Goal: Transaction & Acquisition: Purchase product/service

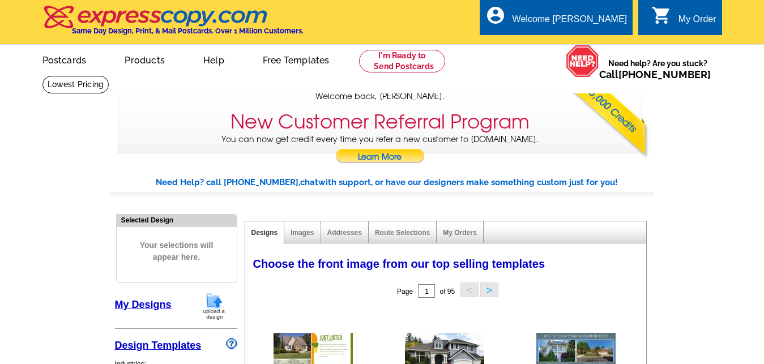
select select "785"
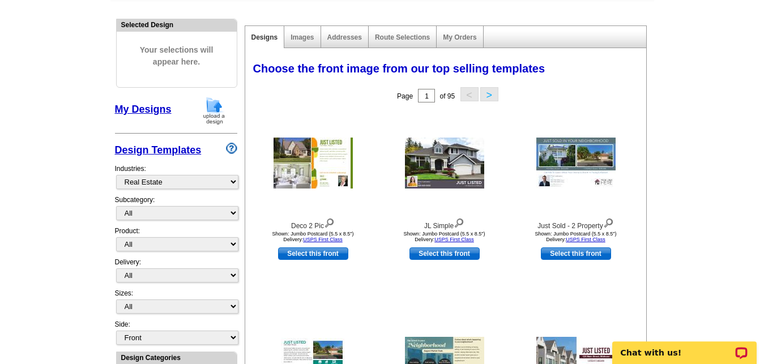
scroll to position [196, 0]
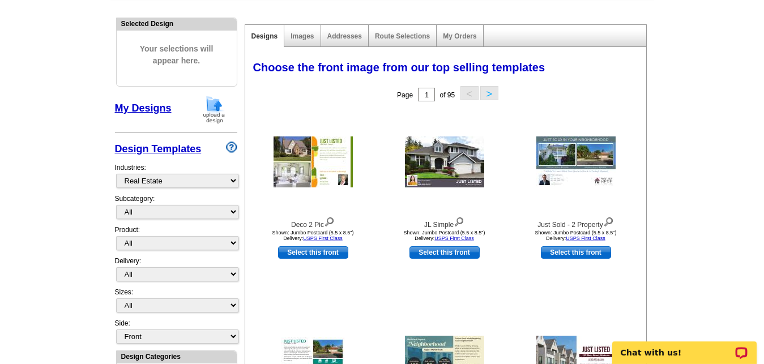
click at [157, 114] on link "My Designs" at bounding box center [143, 107] width 57 height 11
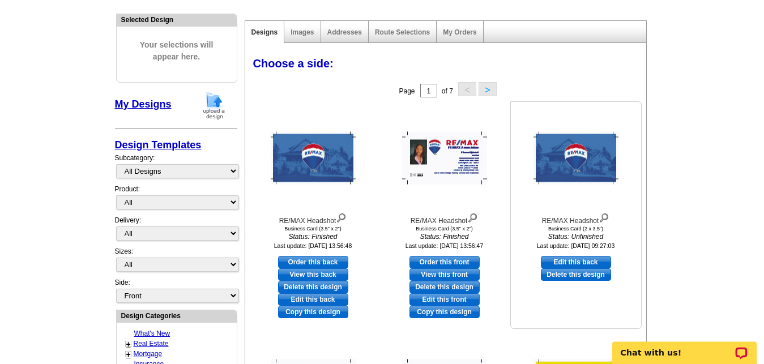
scroll to position [204, 0]
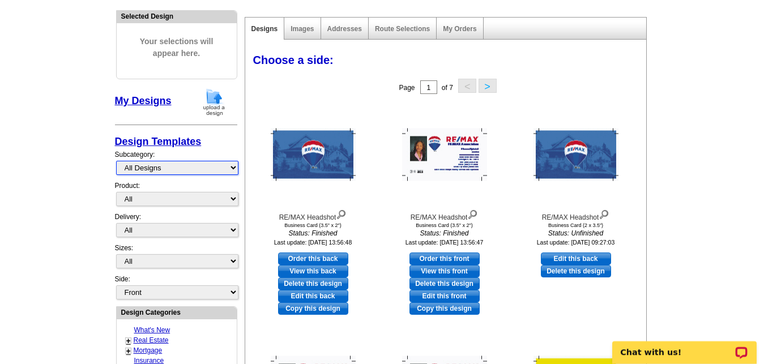
select select "unfinished"
click option "Unfinished Designs" at bounding box center [0, 0] width 0 height 0
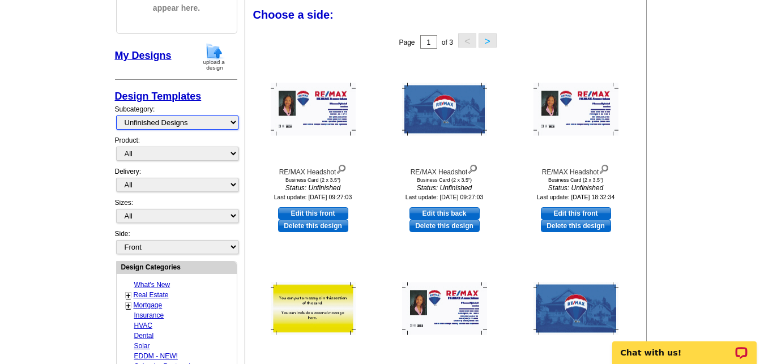
scroll to position [251, 0]
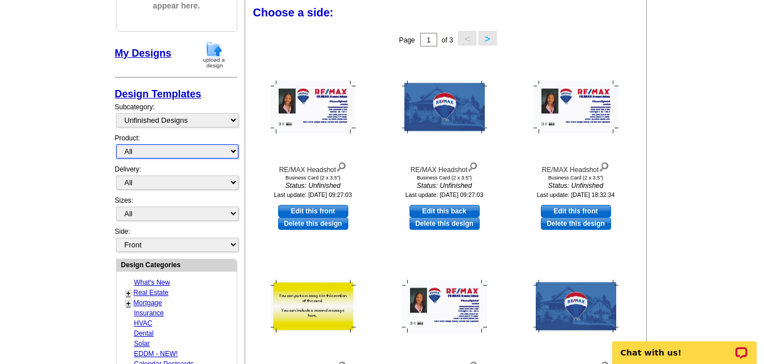
select select "1"
click option "Postcards" at bounding box center [0, 0] width 0 height 0
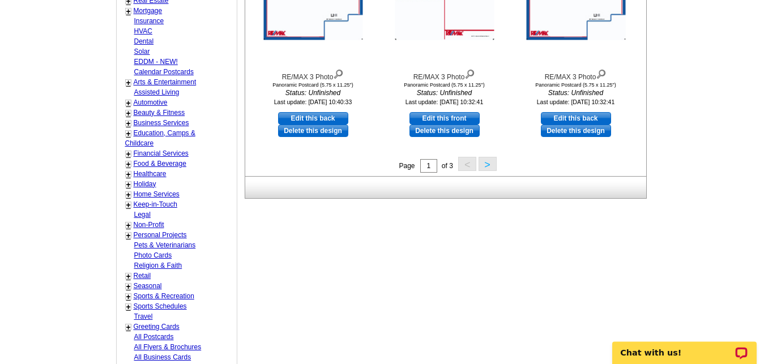
scroll to position [525, 0]
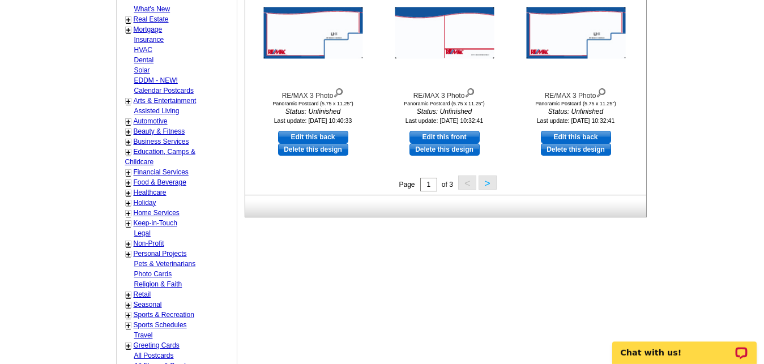
click at [491, 183] on button ">" at bounding box center [487, 183] width 18 height 14
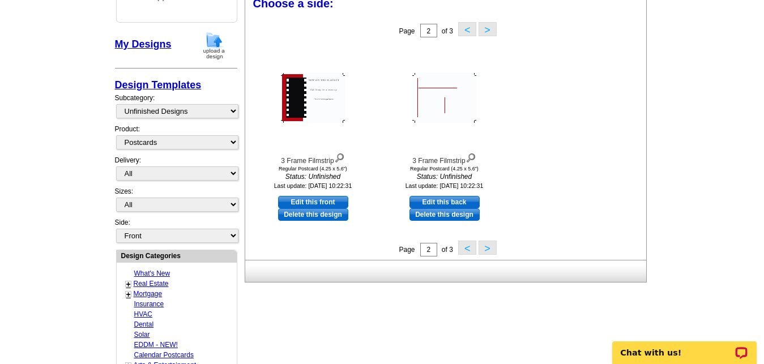
scroll to position [251, 0]
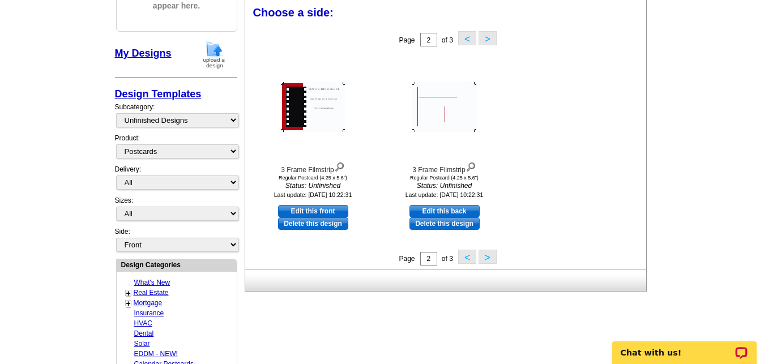
click at [484, 253] on button ">" at bounding box center [487, 257] width 18 height 14
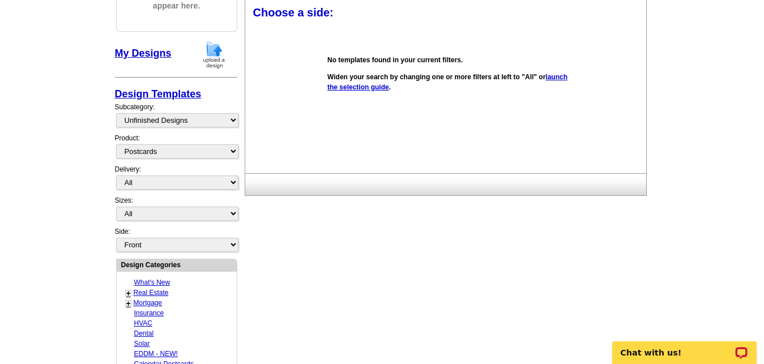
click at [481, 299] on div "Need Help? call 800-260-5887, chat with support, or have our designers make som…" at bounding box center [382, 314] width 544 height 778
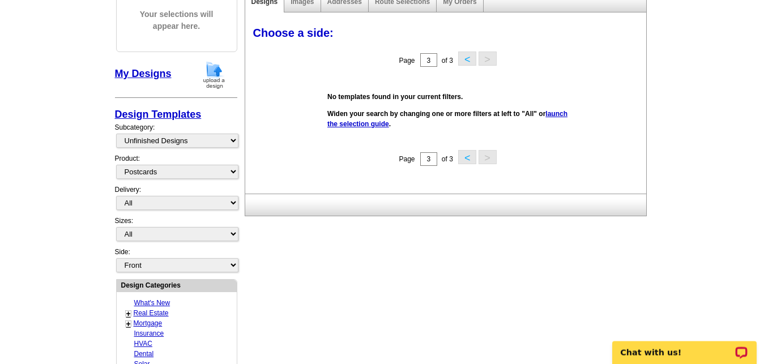
scroll to position [232, 0]
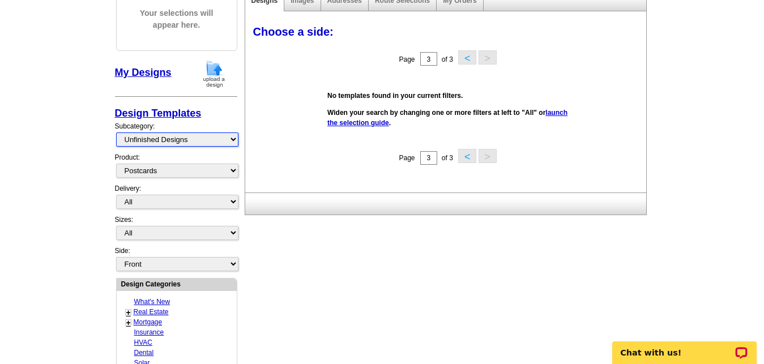
click at [116, 133] on select "All Designs Finished Designs Unfinished Designs" at bounding box center [177, 140] width 122 height 14
select select "my"
click option "All Designs" at bounding box center [0, 0] width 0 height 0
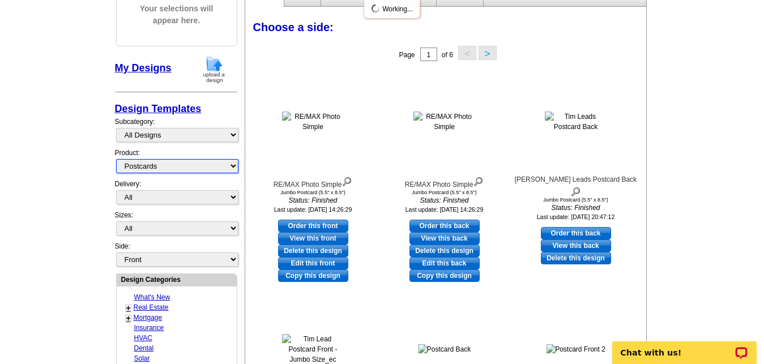
click at [116, 159] on select "All Postcards Letters and flyers Business Cards Door Hangers Greeting Cards" at bounding box center [177, 166] width 122 height 14
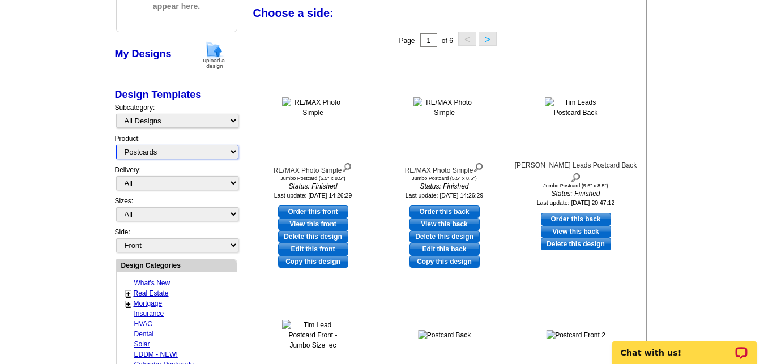
scroll to position [251, 0]
click at [220, 168] on div "Design Templates Industries: What's New Real Estate Mortgage Insurance HVAC Den…" at bounding box center [176, 154] width 122 height 146
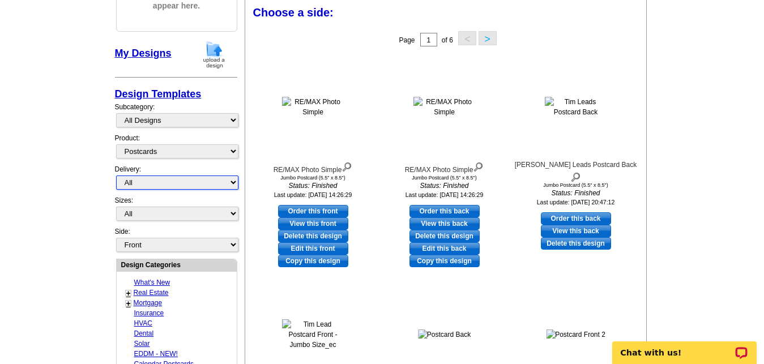
click at [116, 176] on select "All First Class Mail Shipped to Me EDDM Save 66% on Postage" at bounding box center [177, 183] width 122 height 14
click option "EDDM Save 66% on Postage" at bounding box center [0, 0] width 0 height 0
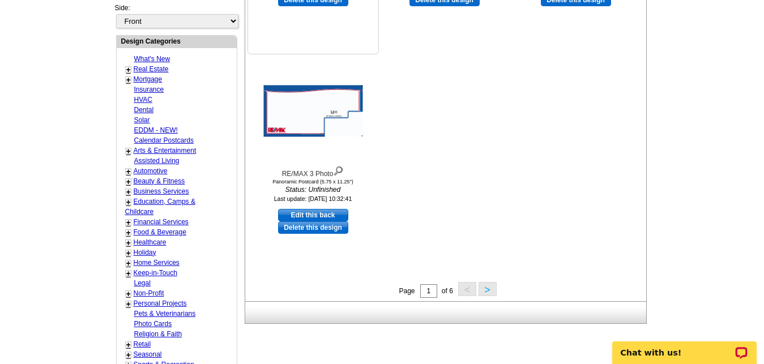
scroll to position [478, 0]
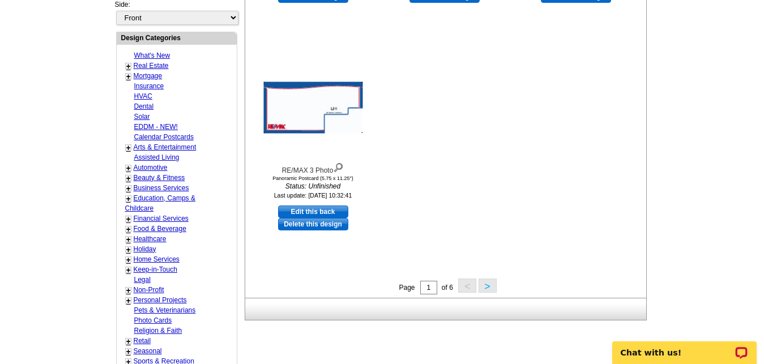
click at [490, 293] on button ">" at bounding box center [487, 286] width 18 height 14
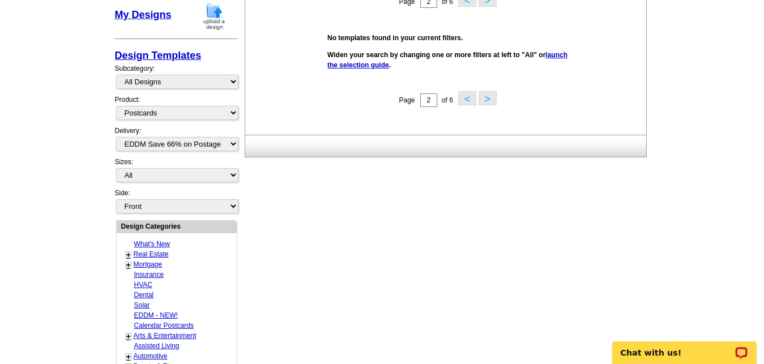
scroll to position [251, 0]
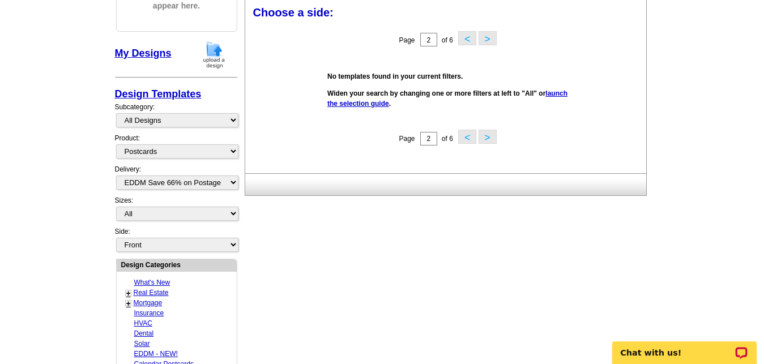
click at [131, 290] on div "+" at bounding box center [128, 293] width 6 height 6
click at [149, 292] on link "Real Estate" at bounding box center [151, 293] width 35 height 8
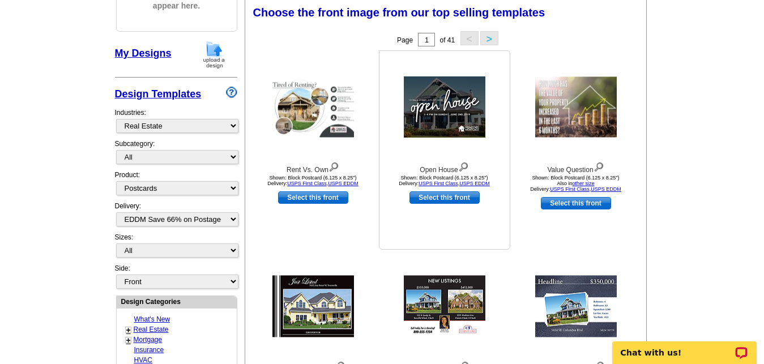
click at [463, 168] on img at bounding box center [463, 166] width 11 height 12
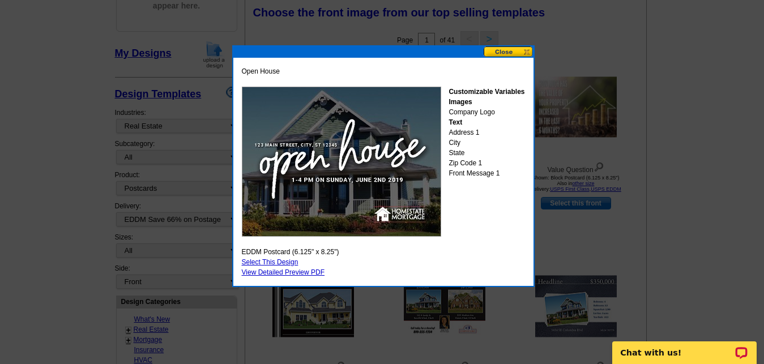
click at [499, 50] on button at bounding box center [509, 51] width 50 height 11
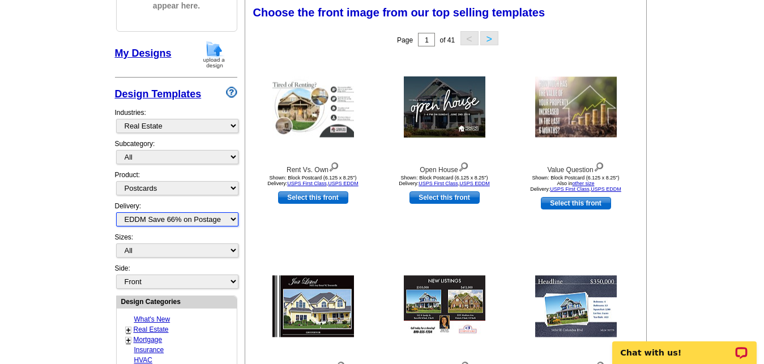
click at [116, 212] on select "All First Class Mail Shipped to Me EDDM Save 66% on Postage" at bounding box center [177, 219] width 122 height 14
select select "1"
click option "First Class Mail" at bounding box center [0, 0] width 0 height 0
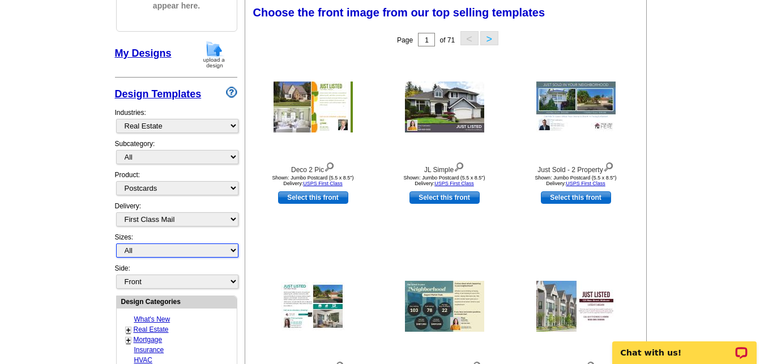
click at [116, 243] on select "All Jumbo Postcard (5.5" x 8.5") Regular Postcard (4.25" x 5.6") Panoramic Post…" at bounding box center [177, 250] width 122 height 14
select select "2"
click option "Jumbo Postcard (5.5" x 8.5")" at bounding box center [0, 0] width 0 height 0
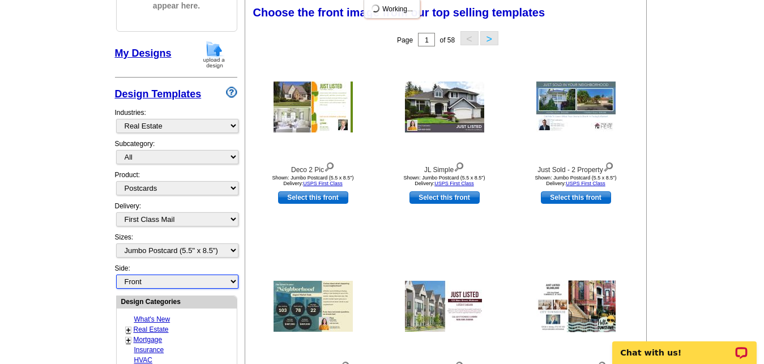
click at [116, 275] on select "Front Back" at bounding box center [177, 282] width 122 height 14
click at [217, 283] on select "Front Back" at bounding box center [177, 282] width 122 height 14
select select "front"
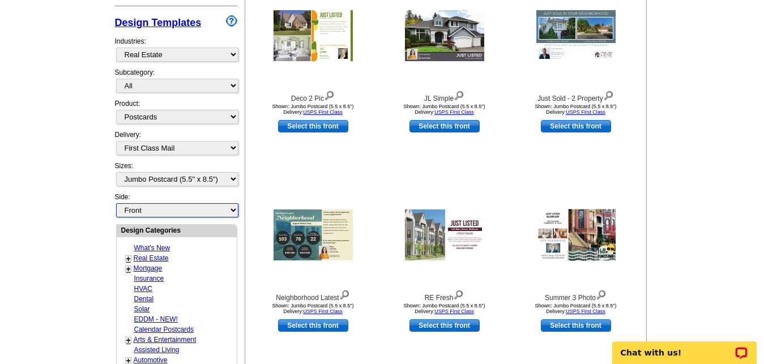
scroll to position [324, 0]
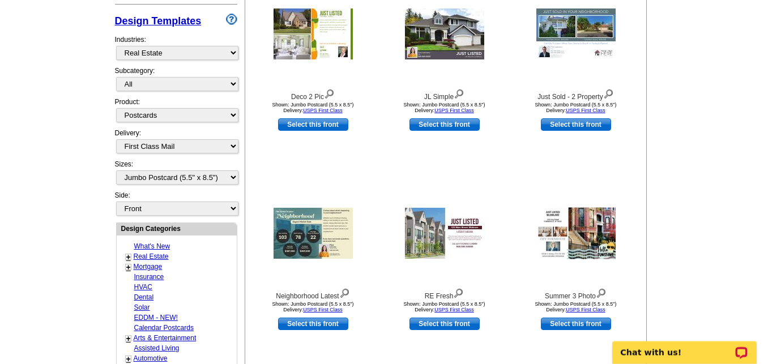
click at [129, 254] on link "+" at bounding box center [128, 257] width 5 height 9
click at [161, 271] on link "Open House" at bounding box center [148, 267] width 25 height 8
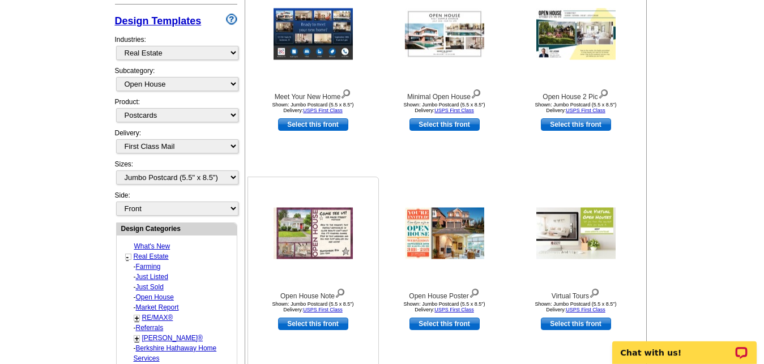
click at [341, 294] on img at bounding box center [340, 292] width 11 height 12
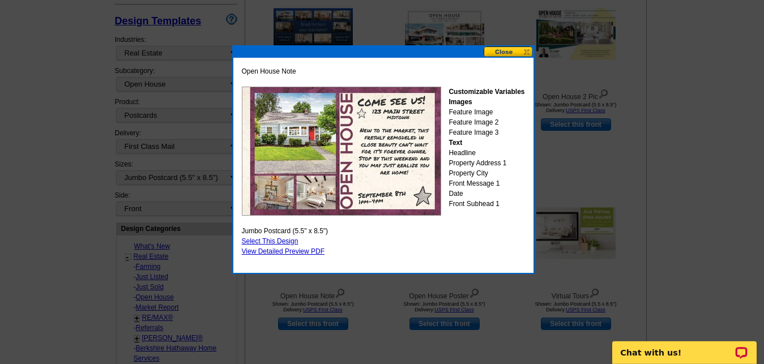
click at [510, 50] on button at bounding box center [509, 51] width 50 height 11
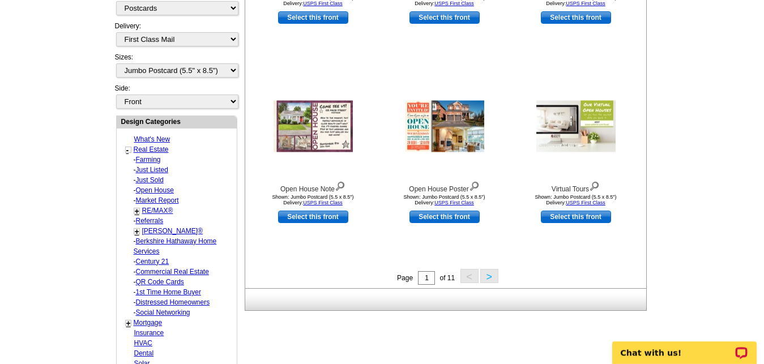
scroll to position [433, 0]
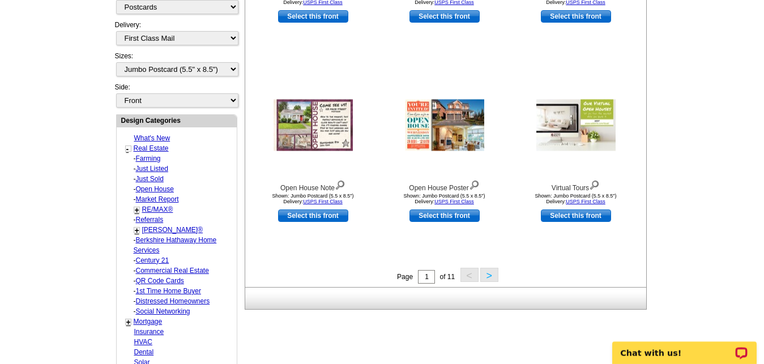
click at [489, 276] on button ">" at bounding box center [489, 275] width 18 height 14
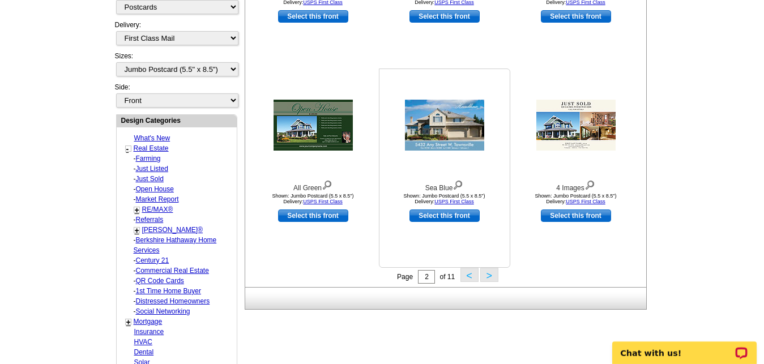
click at [461, 185] on img at bounding box center [457, 184] width 11 height 12
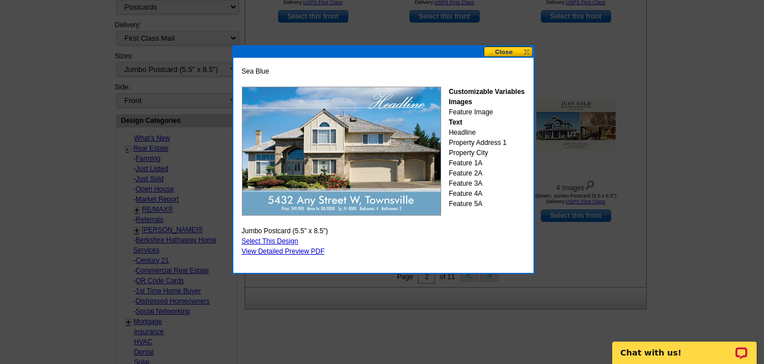
click at [499, 52] on button at bounding box center [509, 51] width 50 height 11
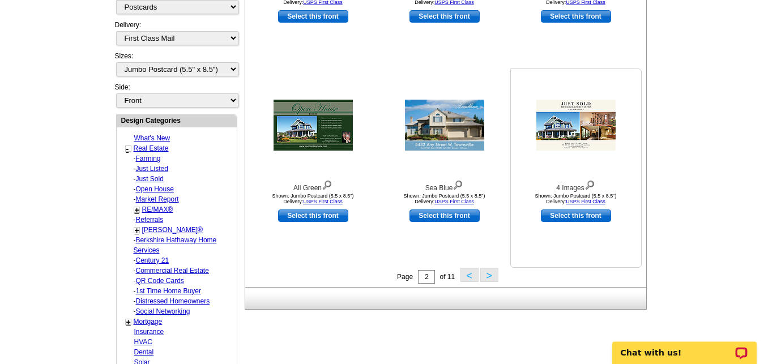
click at [588, 183] on img at bounding box center [589, 184] width 11 height 12
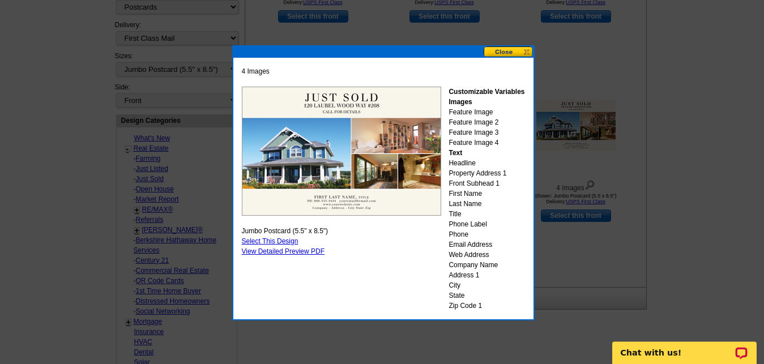
click at [492, 54] on button at bounding box center [509, 51] width 50 height 11
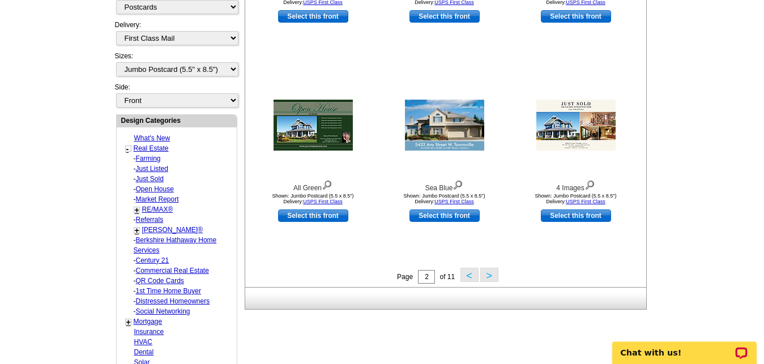
click at [488, 276] on button ">" at bounding box center [489, 275] width 18 height 14
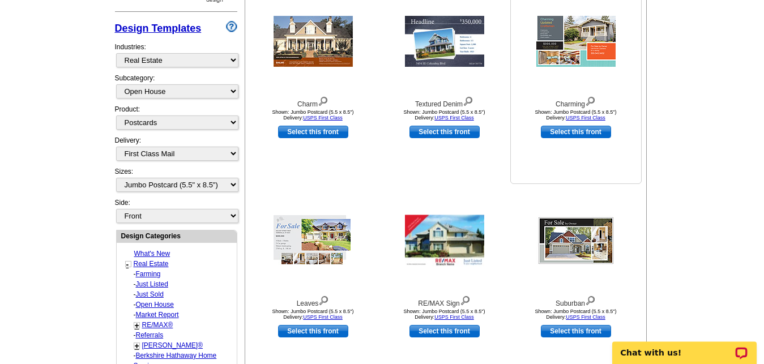
scroll to position [340, 0]
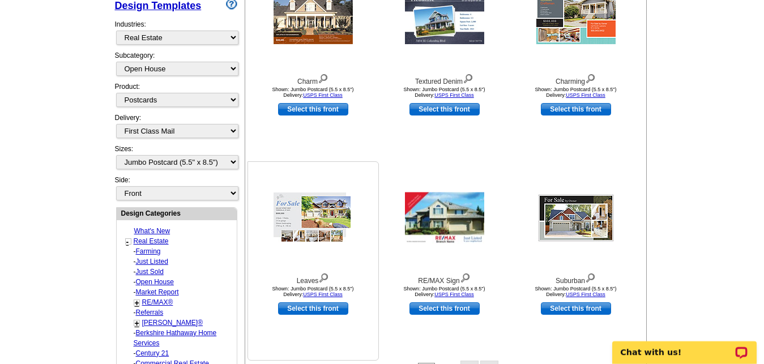
click at [325, 279] on img at bounding box center [323, 277] width 11 height 12
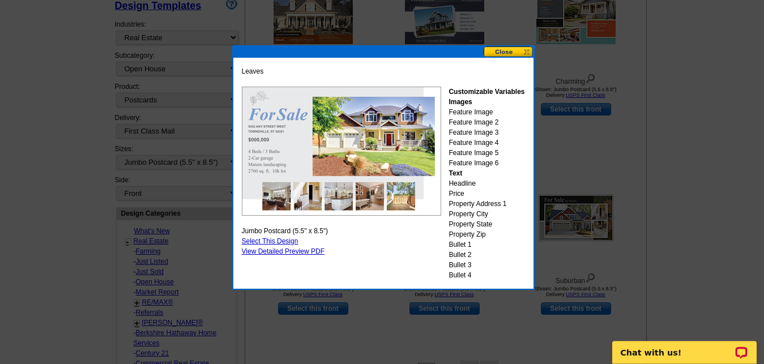
click at [493, 51] on button at bounding box center [509, 51] width 50 height 11
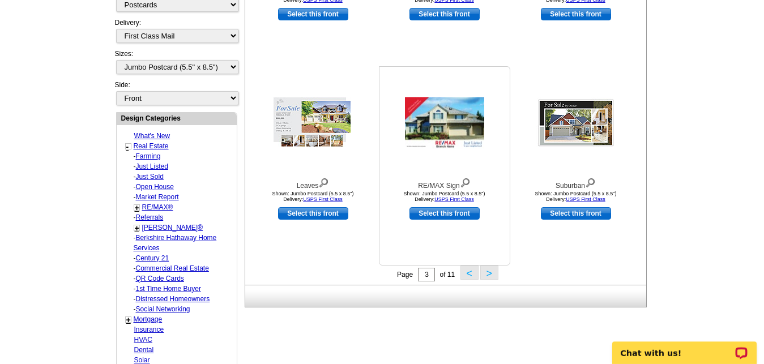
scroll to position [436, 0]
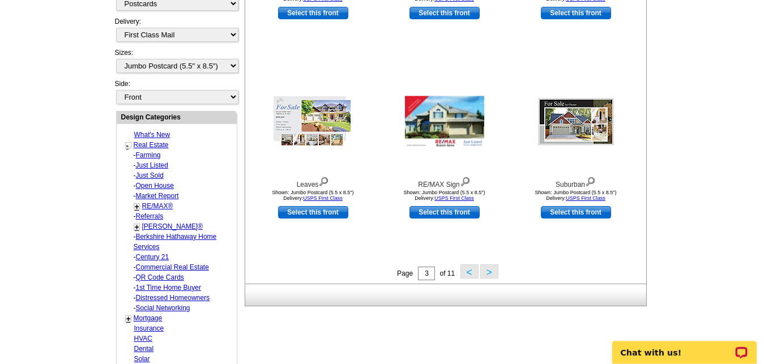
click at [467, 275] on button "<" at bounding box center [469, 271] width 18 height 14
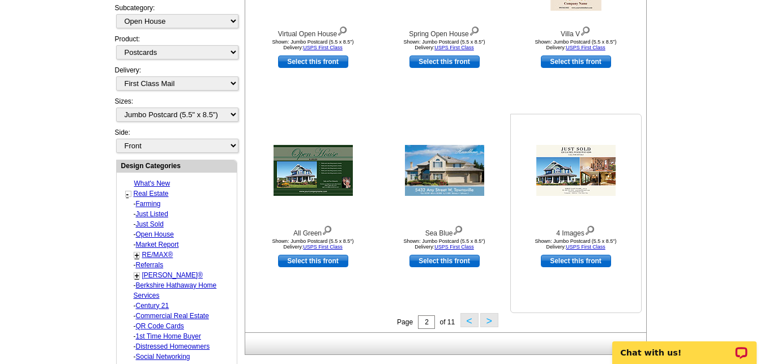
scroll to position [390, 0]
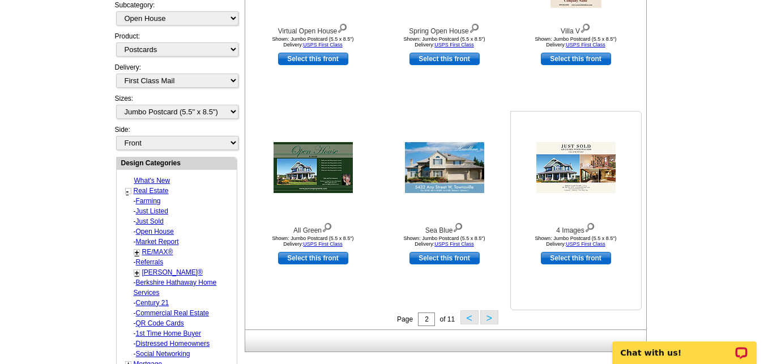
click at [590, 224] on img at bounding box center [589, 226] width 11 height 12
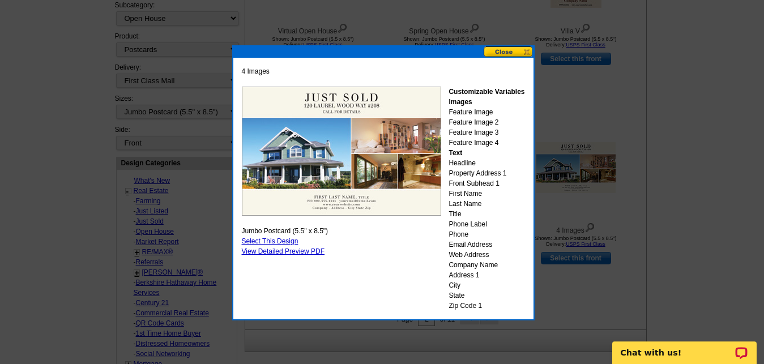
click at [501, 50] on button at bounding box center [509, 51] width 50 height 11
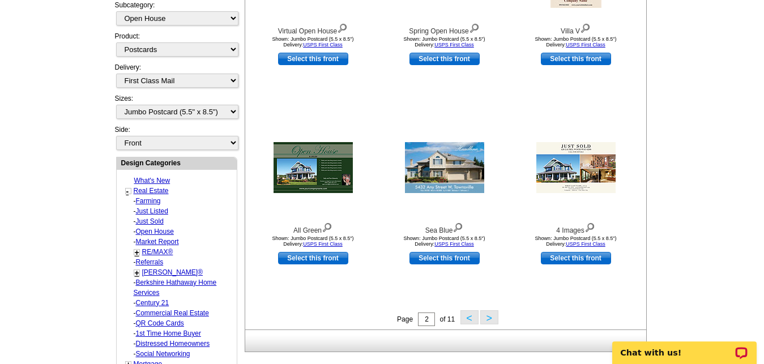
click at [485, 319] on button ">" at bounding box center [489, 317] width 18 height 14
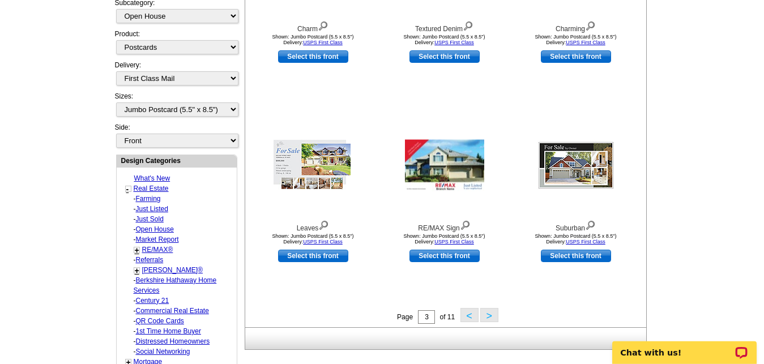
scroll to position [398, 0]
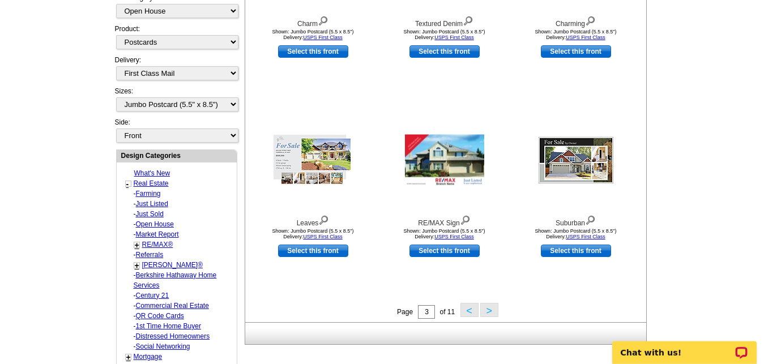
click at [491, 311] on button ">" at bounding box center [489, 310] width 18 height 14
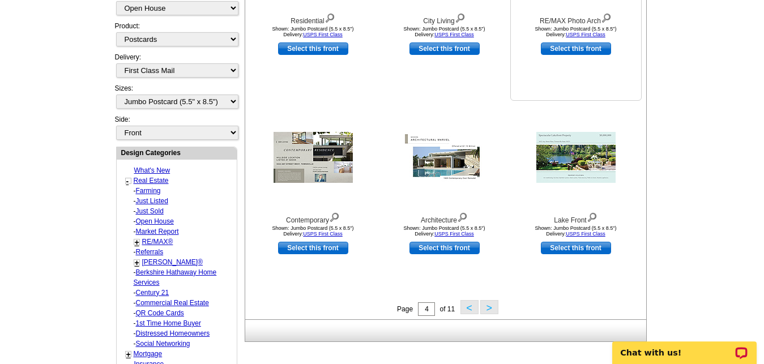
scroll to position [401, 0]
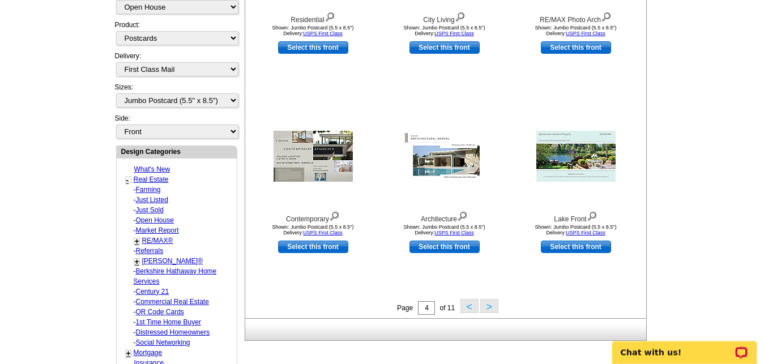
click at [495, 310] on button ">" at bounding box center [489, 306] width 18 height 14
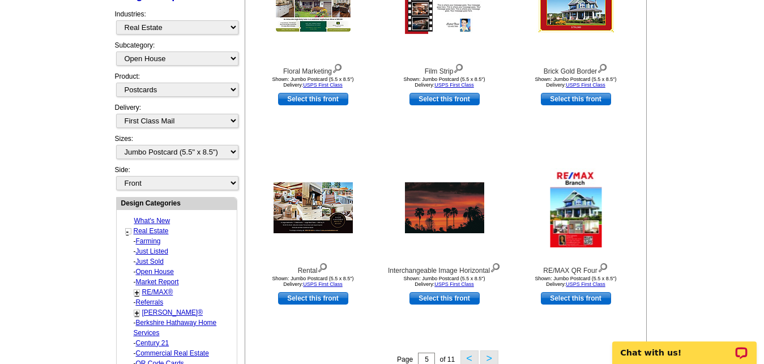
scroll to position [378, 0]
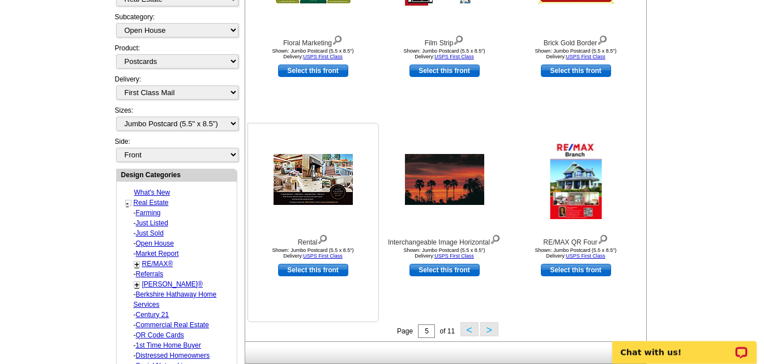
click at [322, 238] on img at bounding box center [322, 238] width 11 height 12
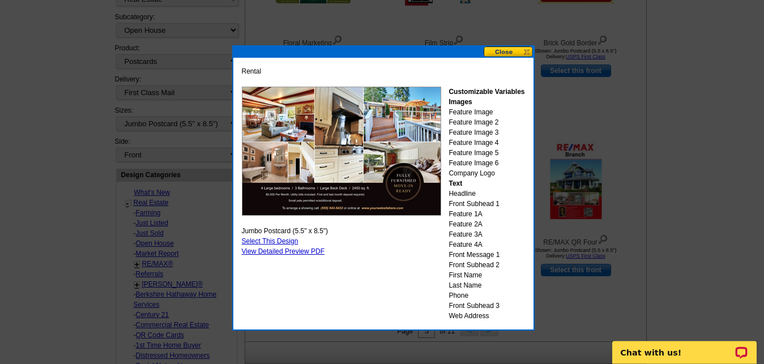
click at [502, 52] on button at bounding box center [509, 51] width 50 height 11
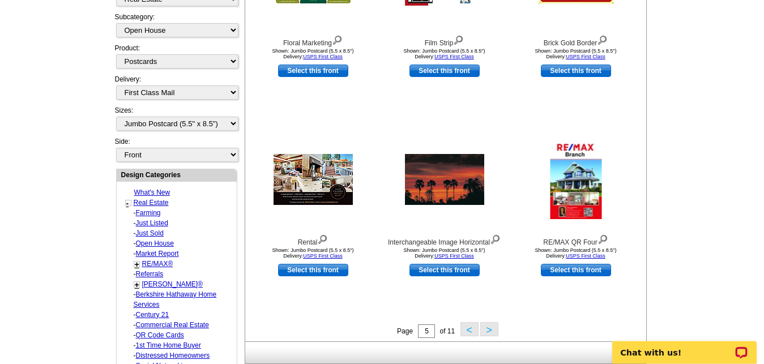
click at [489, 334] on button ">" at bounding box center [489, 329] width 18 height 14
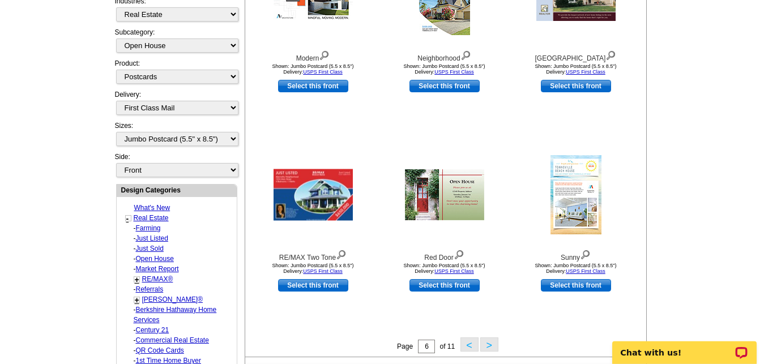
scroll to position [367, 0]
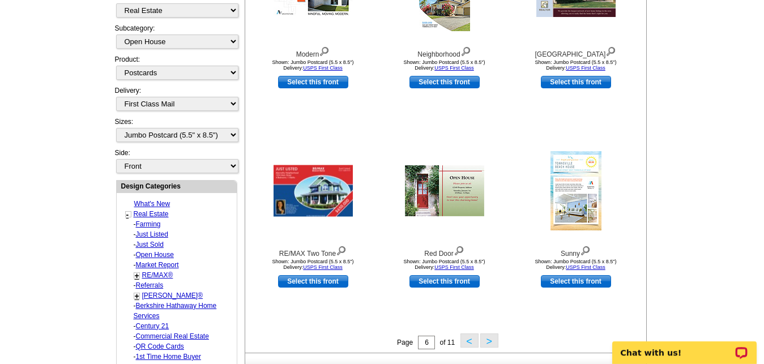
click at [488, 343] on button ">" at bounding box center [489, 341] width 18 height 14
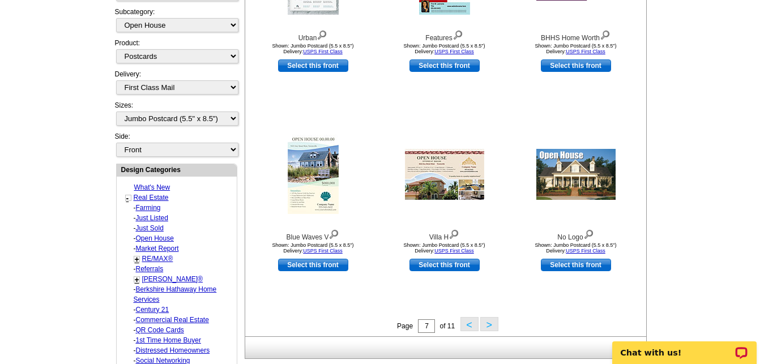
scroll to position [390, 0]
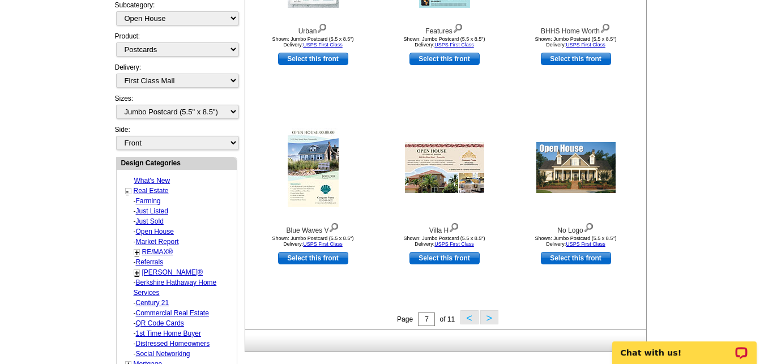
click at [489, 321] on button ">" at bounding box center [489, 317] width 18 height 14
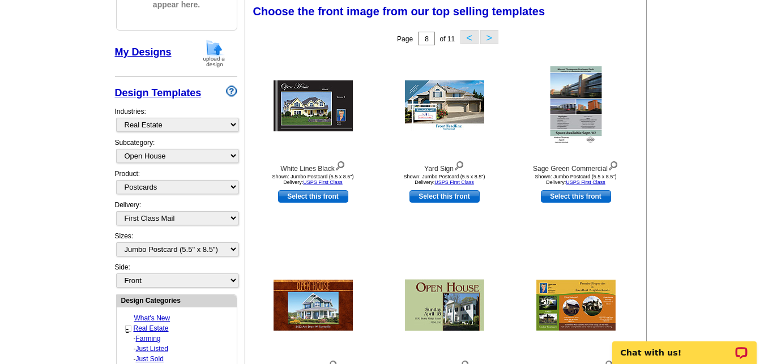
scroll to position [251, 0]
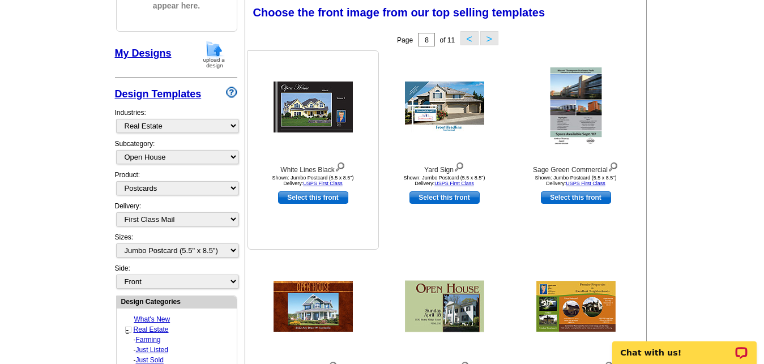
click at [343, 167] on img at bounding box center [340, 166] width 11 height 12
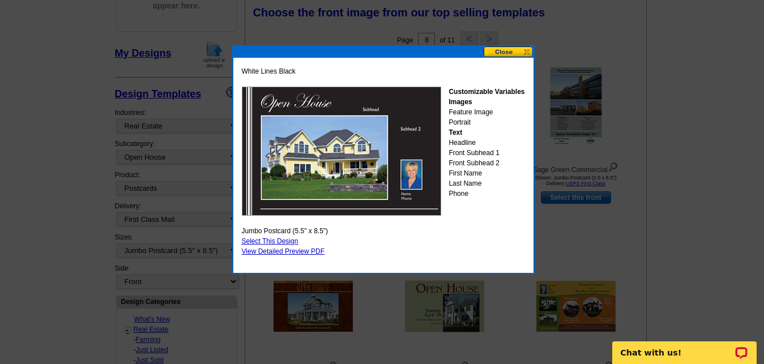
click at [515, 50] on button at bounding box center [509, 51] width 50 height 11
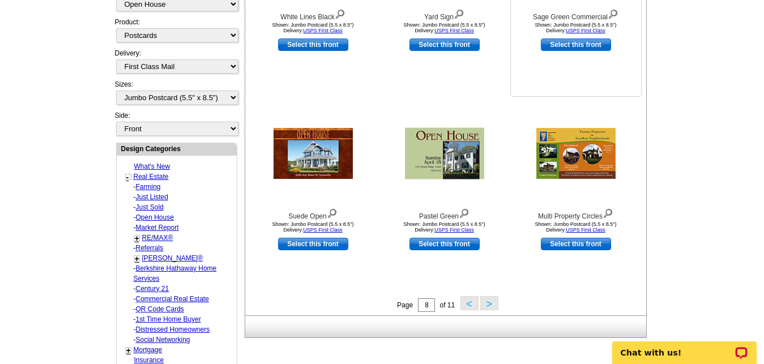
scroll to position [409, 0]
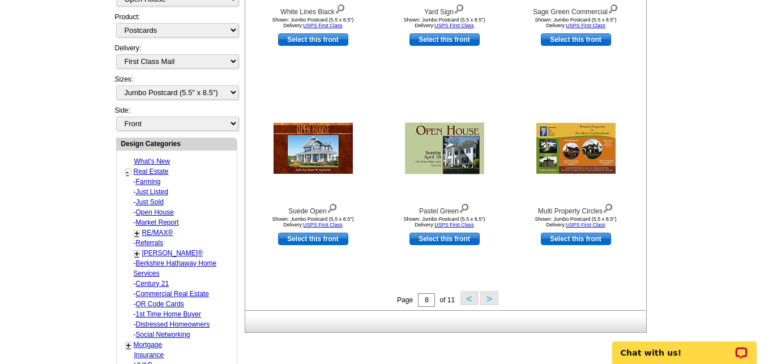
click at [490, 296] on button ">" at bounding box center [489, 298] width 18 height 14
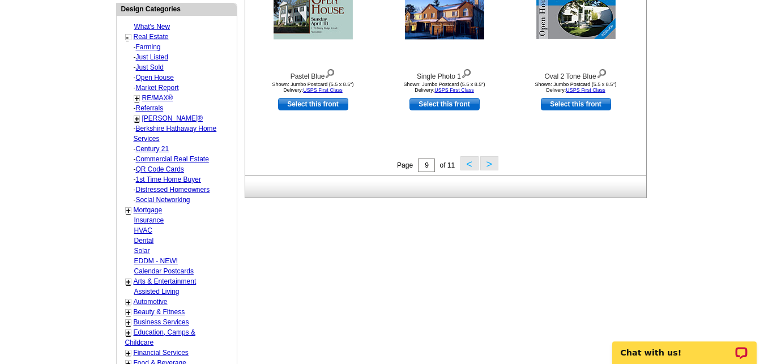
scroll to position [552, 0]
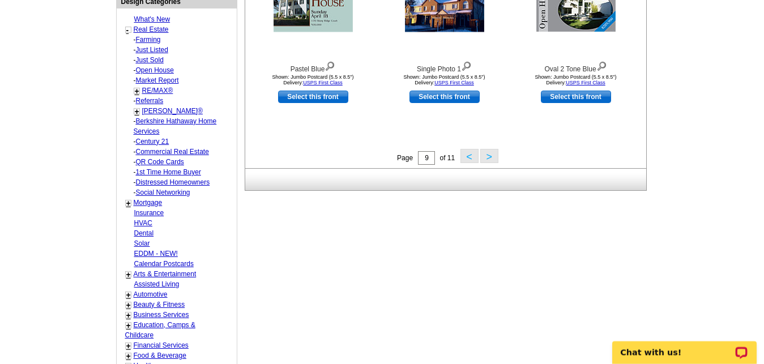
click at [489, 155] on button ">" at bounding box center [489, 156] width 18 height 14
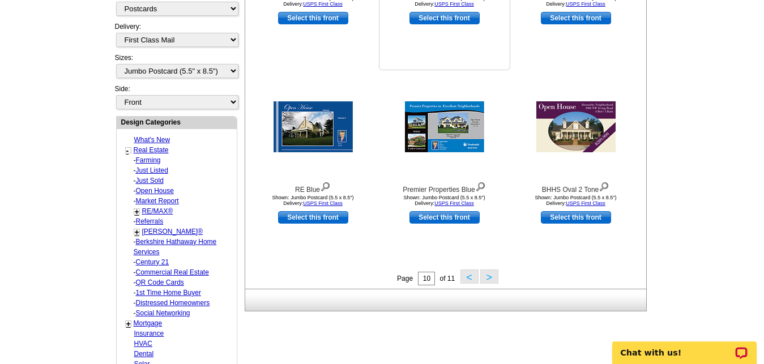
scroll to position [433, 0]
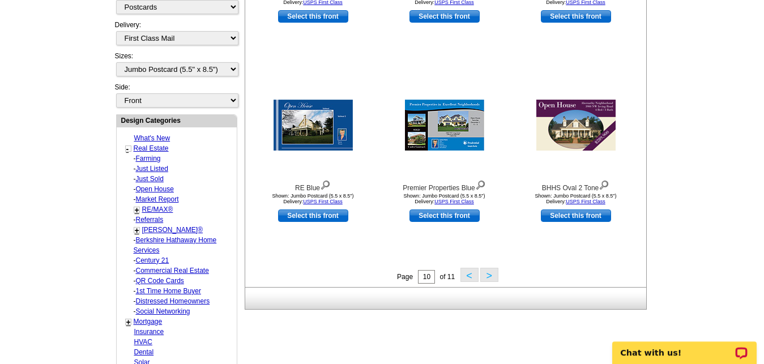
click at [494, 277] on button ">" at bounding box center [489, 275] width 18 height 14
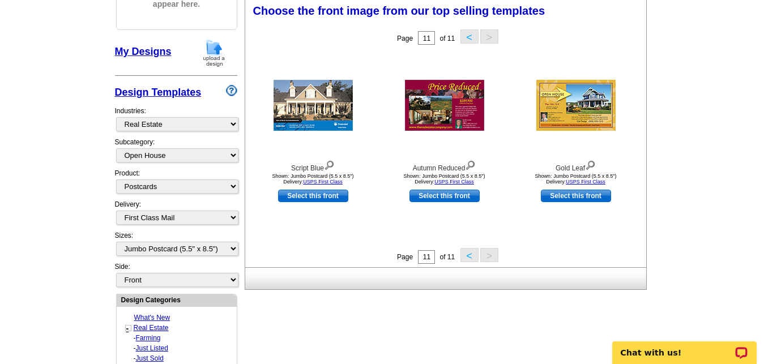
scroll to position [251, 0]
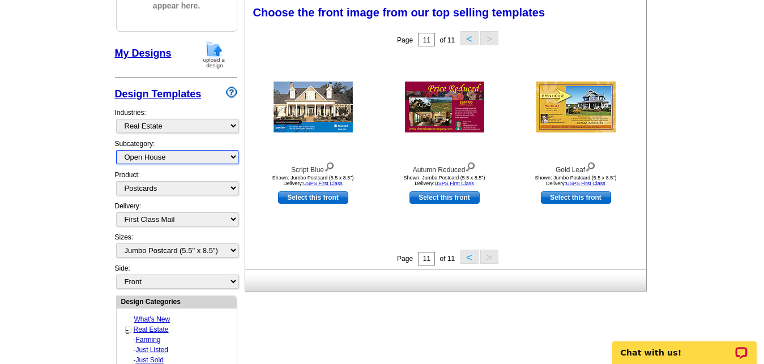
click at [116, 150] on select "All RE/MAX® Referrals Keller Williams® Berkshire Hathaway Home Services Century…" at bounding box center [177, 157] width 122 height 14
select select "785"
click option "All" at bounding box center [0, 0] width 0 height 0
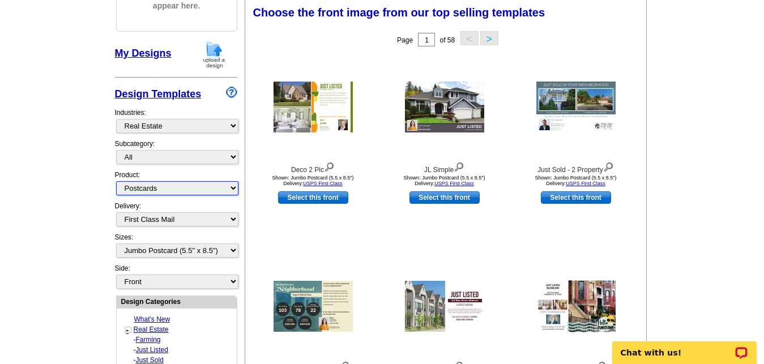
click at [116, 181] on select "All Postcards Letters and flyers Business Cards Door Hangers Greeting Cards" at bounding box center [177, 188] width 122 height 14
click at [226, 186] on select "All Postcards Letters and flyers Business Cards Door Hangers Greeting Cards" at bounding box center [177, 188] width 122 height 14
click at [116, 275] on select "Front Back" at bounding box center [177, 282] width 122 height 14
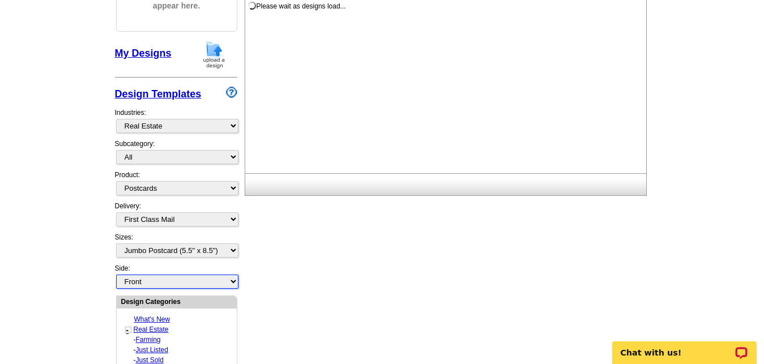
click at [221, 279] on select "Front Back" at bounding box center [177, 282] width 122 height 14
select select "front"
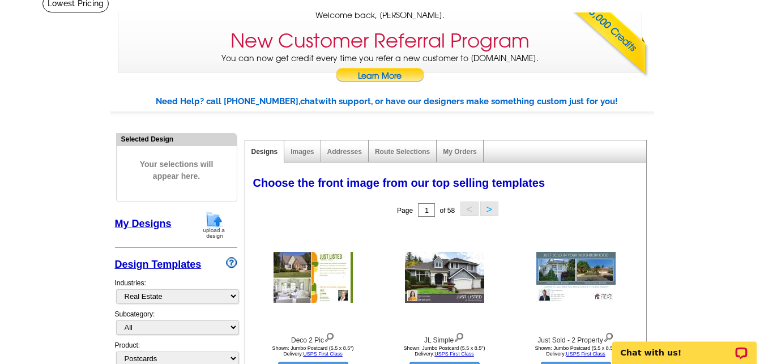
scroll to position [82, 0]
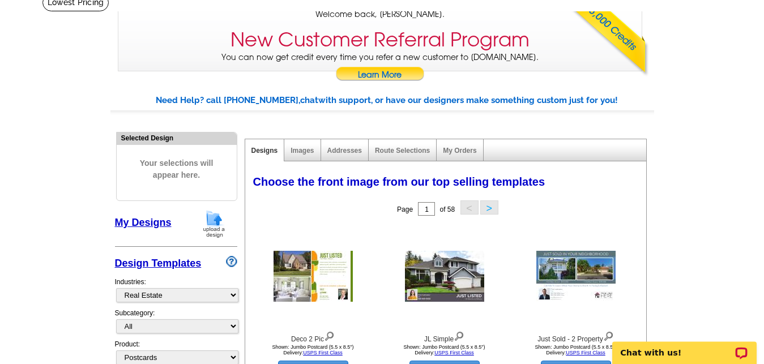
click at [210, 220] on img at bounding box center [213, 224] width 29 height 29
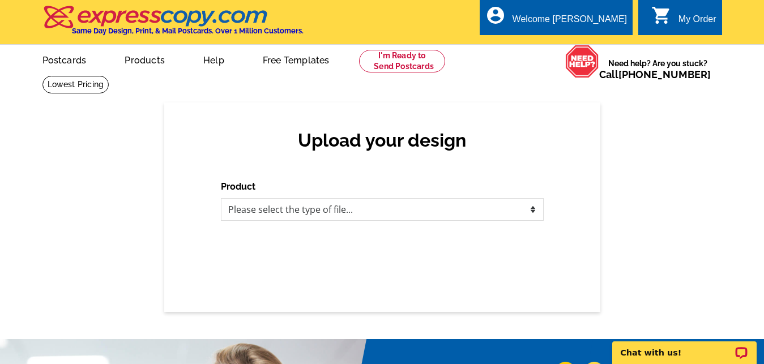
click at [544, 213] on div "Upload your design Product Please select the type of file... Postcards Business…" at bounding box center [382, 207] width 436 height 210
click at [221, 198] on select "Please select the type of file... Postcards Business Cards Letters and flyers G…" at bounding box center [382, 209] width 323 height 23
select select "1"
click option "Postcards" at bounding box center [0, 0] width 0 height 0
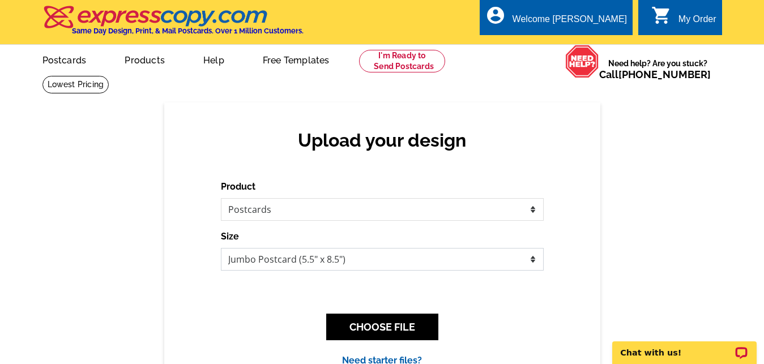
click at [221, 248] on select "Jumbo Postcard (5.5" x 8.5") Regular Postcard (4.25" x 5.6") Panoramic Postcard…" at bounding box center [382, 259] width 323 height 23
click at [537, 253] on select "Jumbo Postcard (5.5" x 8.5") Regular Postcard (4.25" x 5.6") Panoramic Postcard…" at bounding box center [382, 259] width 323 height 23
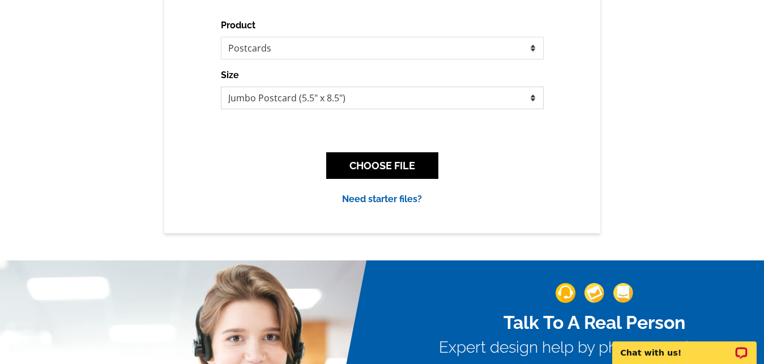
scroll to position [162, 0]
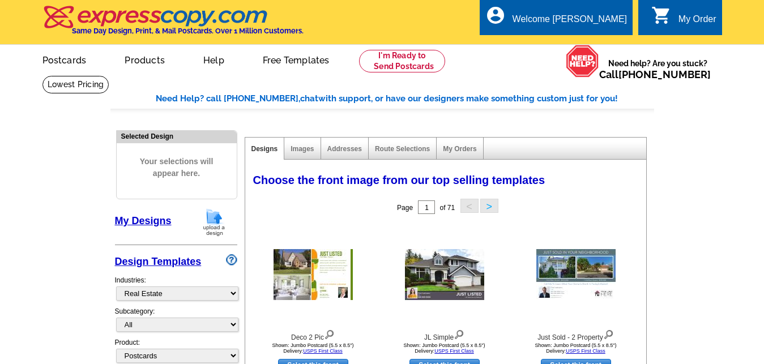
select select "785"
select select "1"
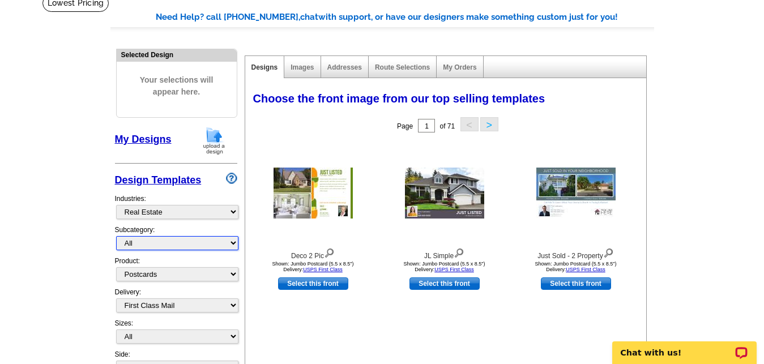
click at [116, 236] on select "All RE/MAX® Referrals [PERSON_NAME]® Berkshire Hathaway Home Services Century 2…" at bounding box center [177, 243] width 122 height 14
select select "792"
click option "Open House" at bounding box center [0, 0] width 0 height 0
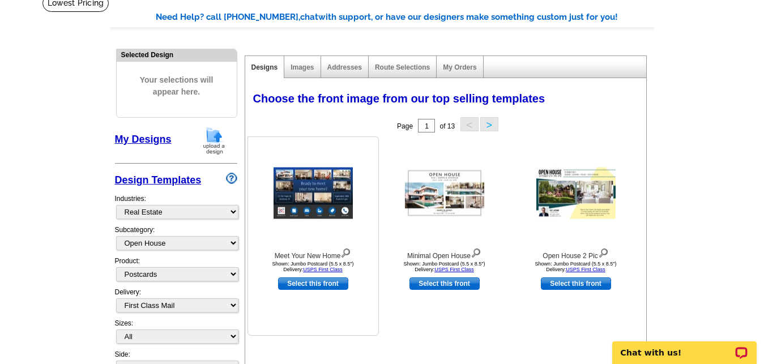
click at [346, 250] on img at bounding box center [345, 252] width 11 height 12
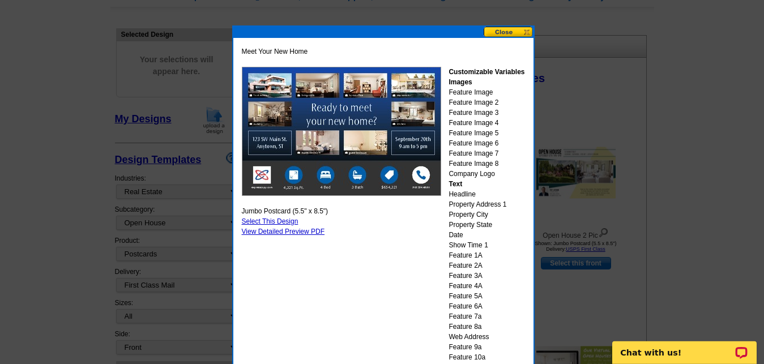
scroll to position [101, 0]
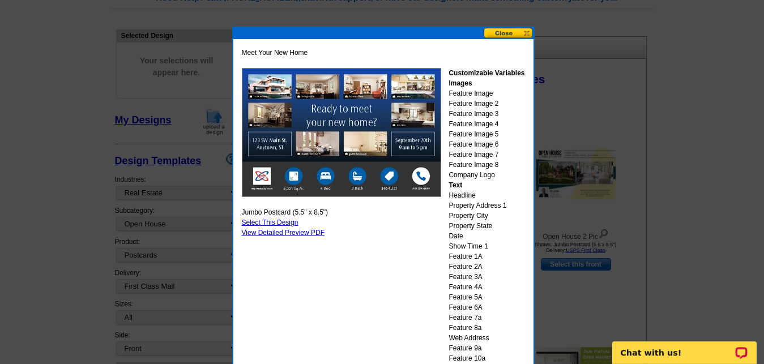
click at [499, 35] on button at bounding box center [509, 33] width 50 height 11
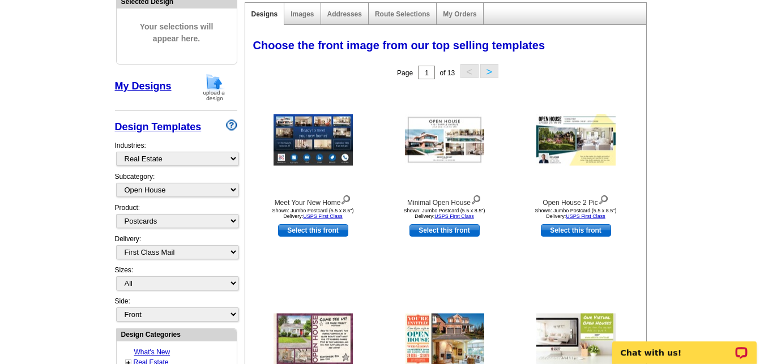
scroll to position [120, 0]
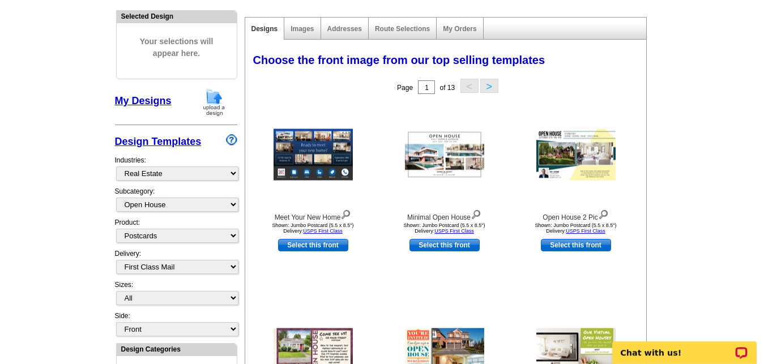
click at [488, 89] on button ">" at bounding box center [489, 86] width 18 height 14
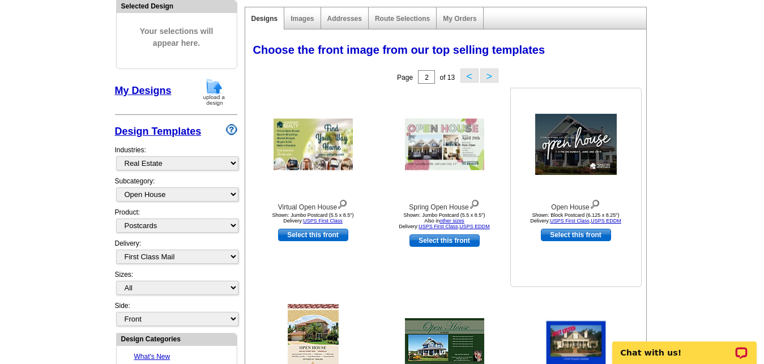
scroll to position [124, 0]
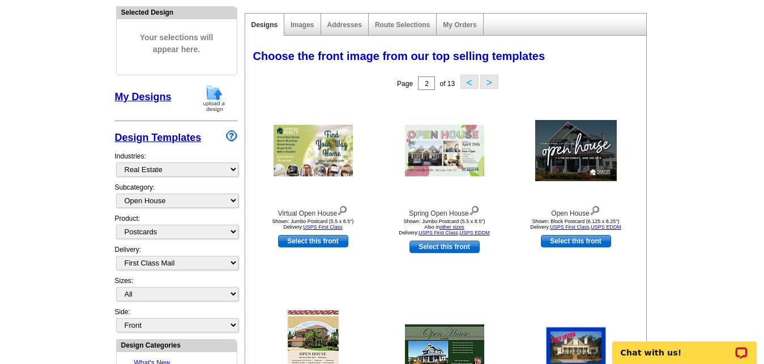
click at [491, 81] on button ">" at bounding box center [489, 82] width 18 height 14
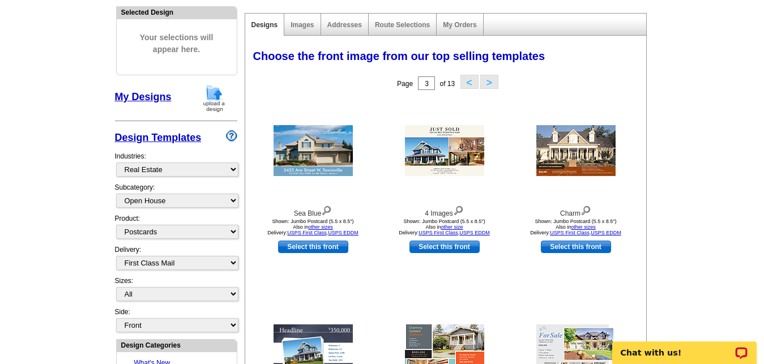
click at [305, 36] on div "Images" at bounding box center [302, 25] width 36 height 22
click at [305, 29] on link "Images" at bounding box center [301, 25] width 23 height 8
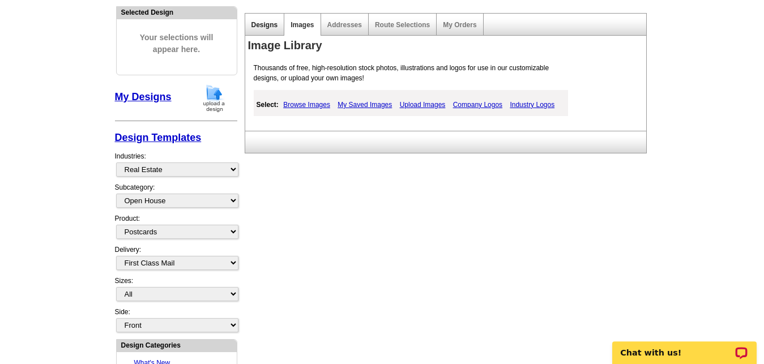
click at [266, 29] on link "Designs" at bounding box center [264, 25] width 27 height 8
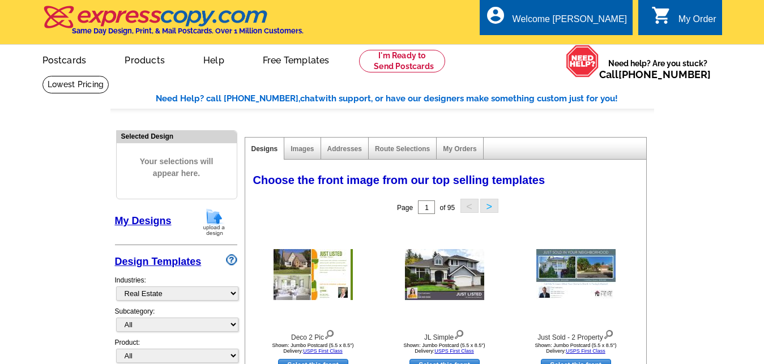
select select "785"
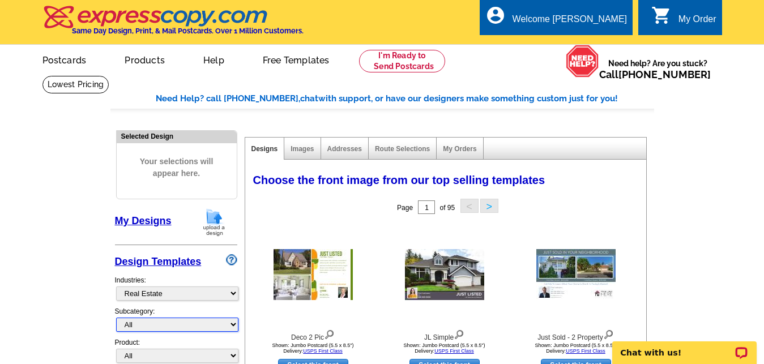
click at [116, 318] on select "All RE/MAX® Referrals [PERSON_NAME]® Berkshire Hathaway Home Services Century 2…" at bounding box center [177, 325] width 122 height 14
select select "792"
click option "Open House" at bounding box center [0, 0] width 0 height 0
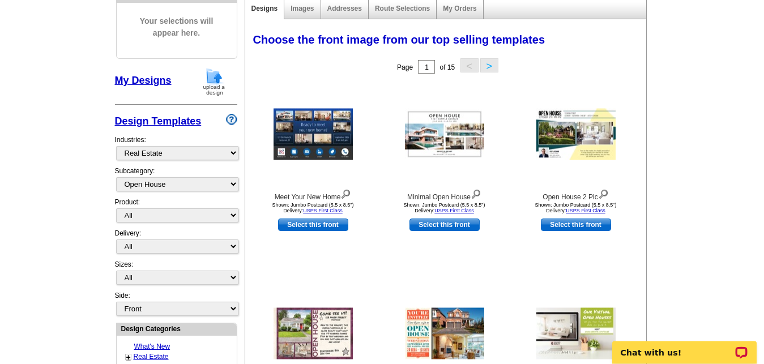
scroll to position [143, 0]
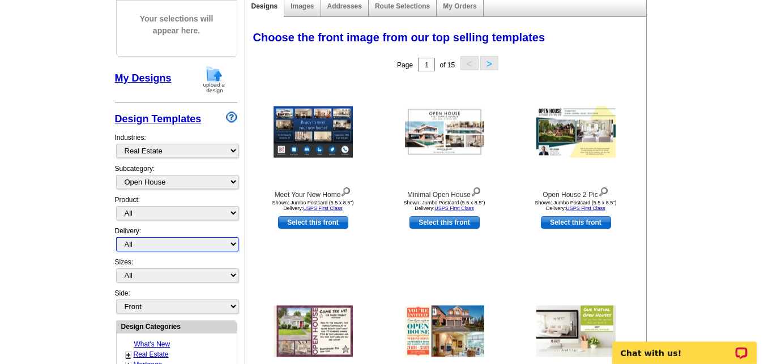
click at [116, 237] on select "All First Class Mail Shipped to Me EDDM Save 66% on Postage" at bounding box center [177, 244] width 122 height 14
select select "1"
click option "First Class Mail" at bounding box center [0, 0] width 0 height 0
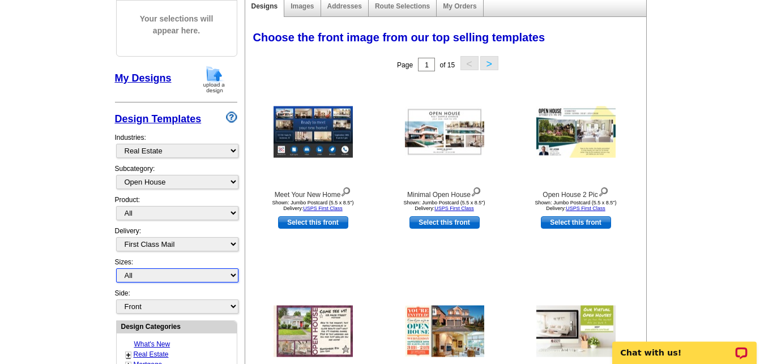
click at [116, 268] on select "All Jumbo Postcard (5.5" x 8.5") Regular Postcard (4.25" x 5.6") Panoramic Post…" at bounding box center [177, 275] width 122 height 14
select select "2"
click option "Jumbo Postcard (5.5" x 8.5")" at bounding box center [0, 0] width 0 height 0
click at [485, 63] on button ">" at bounding box center [489, 63] width 18 height 14
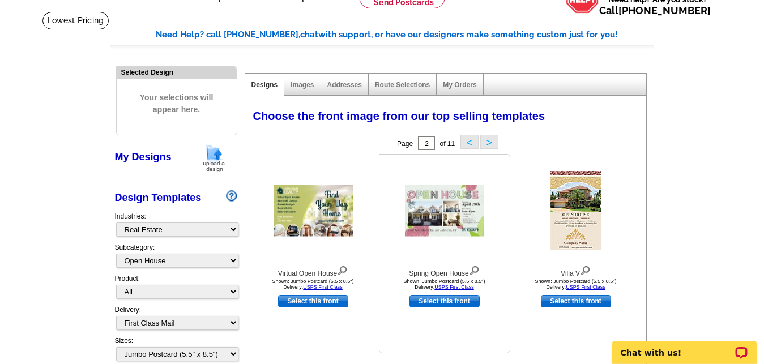
scroll to position [54, 0]
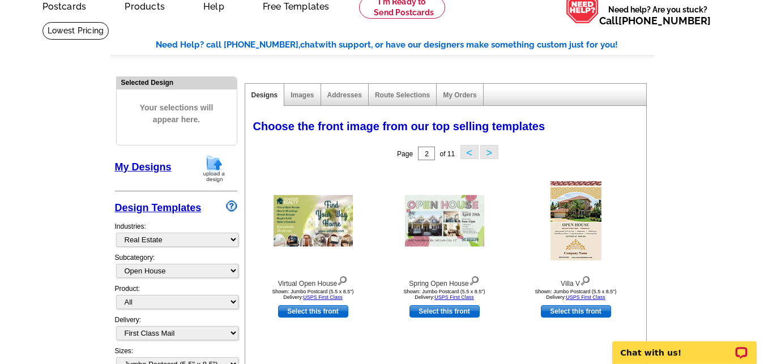
click at [488, 149] on button ">" at bounding box center [489, 152] width 18 height 14
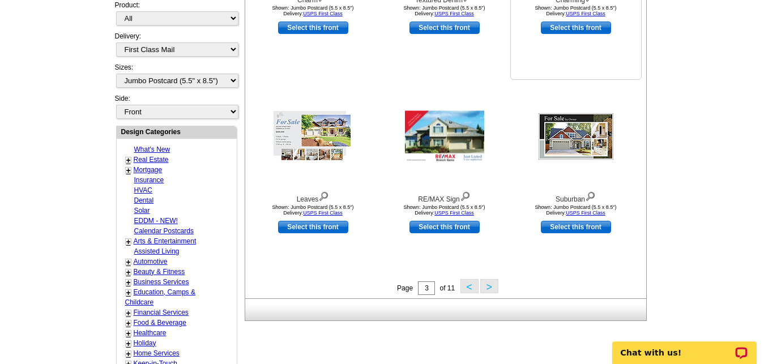
scroll to position [339, 0]
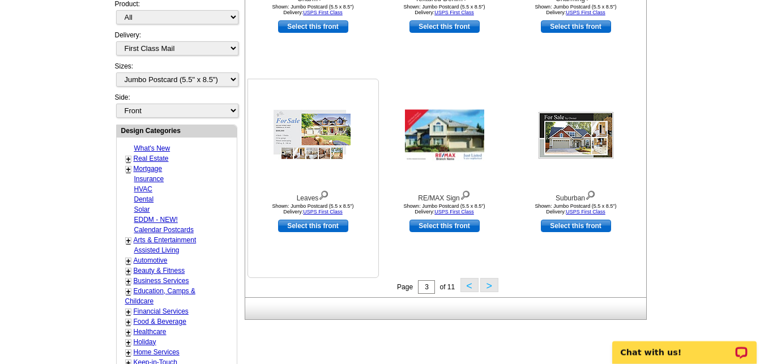
click at [326, 194] on img at bounding box center [323, 194] width 11 height 12
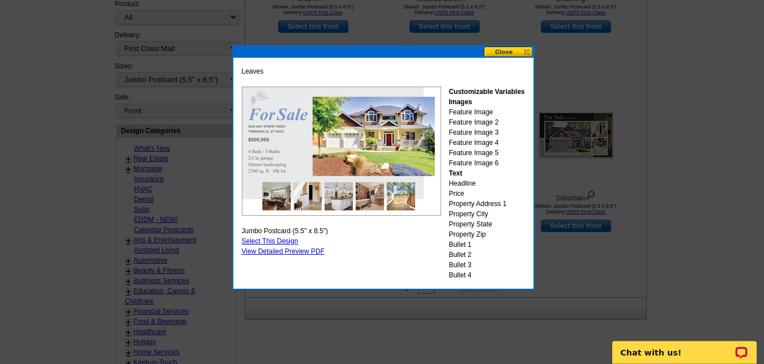
click at [271, 240] on link "Select This Design" at bounding box center [270, 241] width 57 height 8
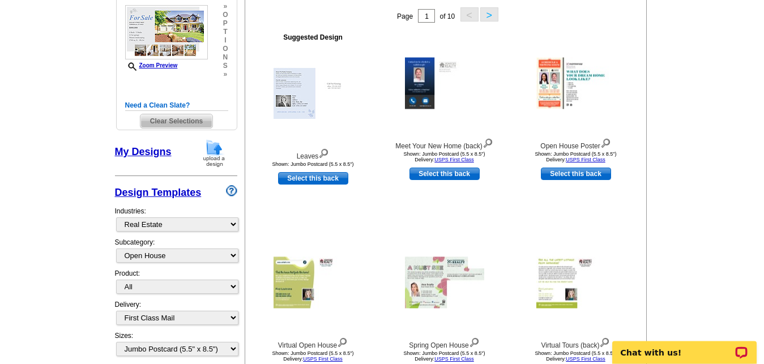
scroll to position [193, 0]
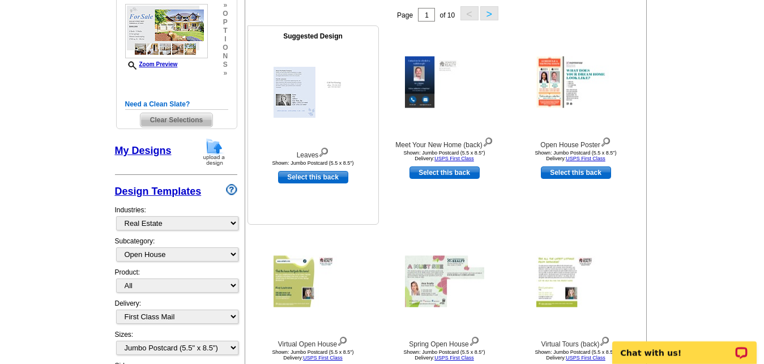
click at [327, 150] on img at bounding box center [323, 151] width 11 height 12
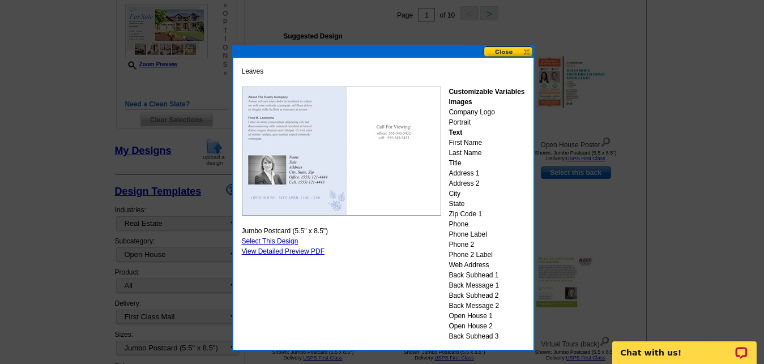
click at [494, 55] on button at bounding box center [509, 51] width 50 height 11
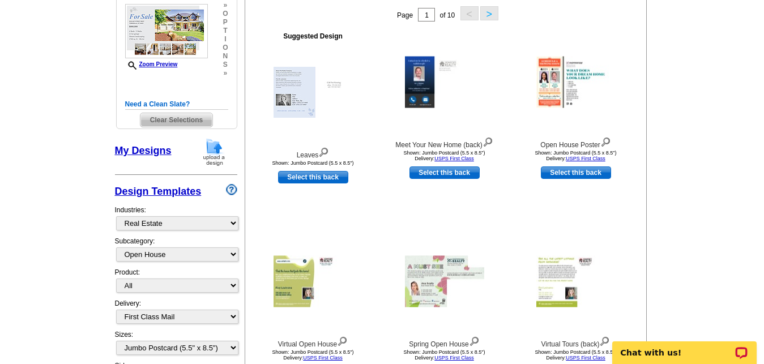
click at [494, 55] on div at bounding box center [444, 82] width 125 height 102
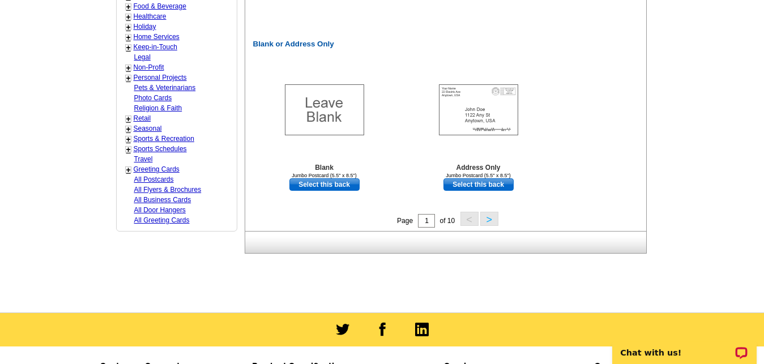
scroll to position [759, 0]
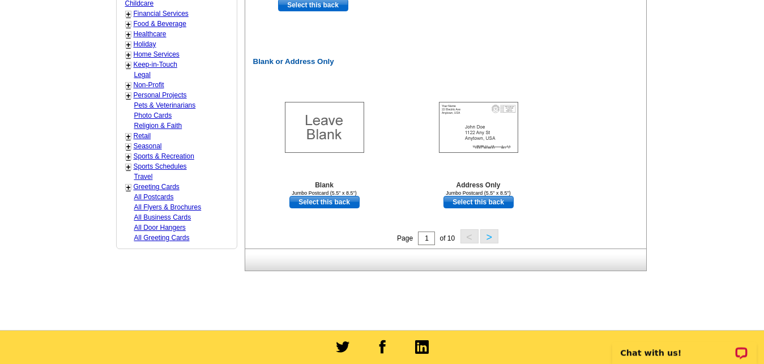
click at [487, 240] on button ">" at bounding box center [489, 236] width 18 height 14
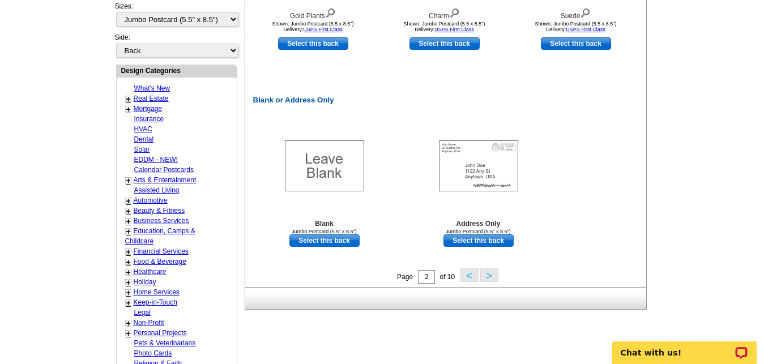
scroll to position [522, 0]
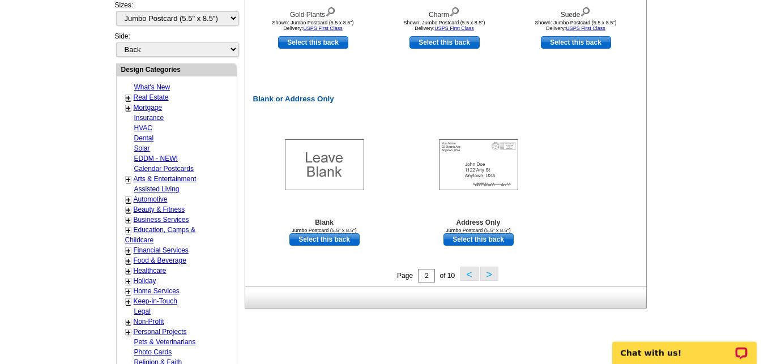
click at [488, 271] on button ">" at bounding box center [489, 274] width 18 height 14
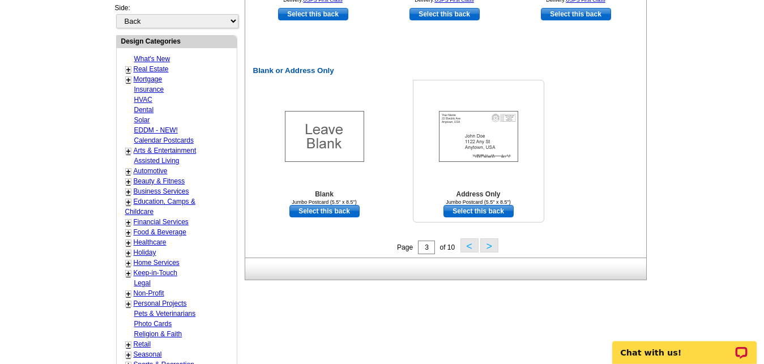
scroll to position [553, 0]
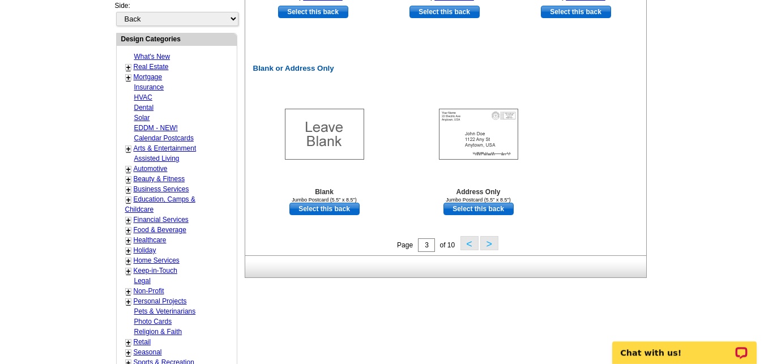
click at [491, 246] on button ">" at bounding box center [489, 243] width 18 height 14
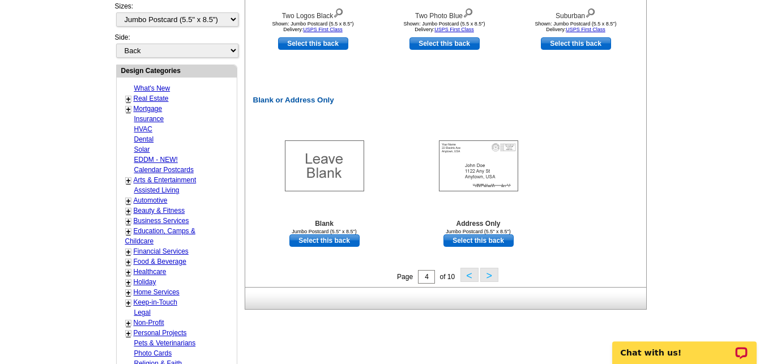
scroll to position [638, 0]
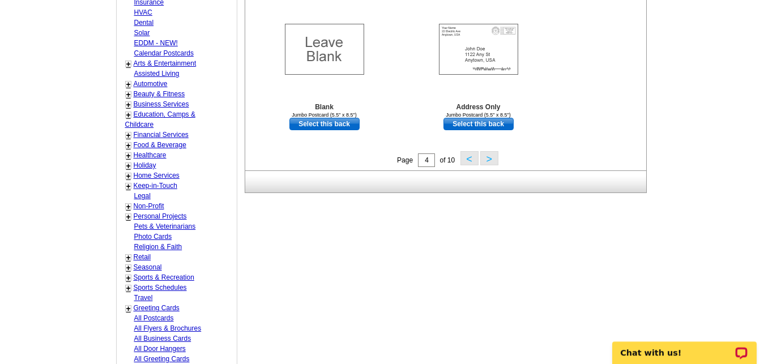
click at [487, 160] on button ">" at bounding box center [489, 158] width 18 height 14
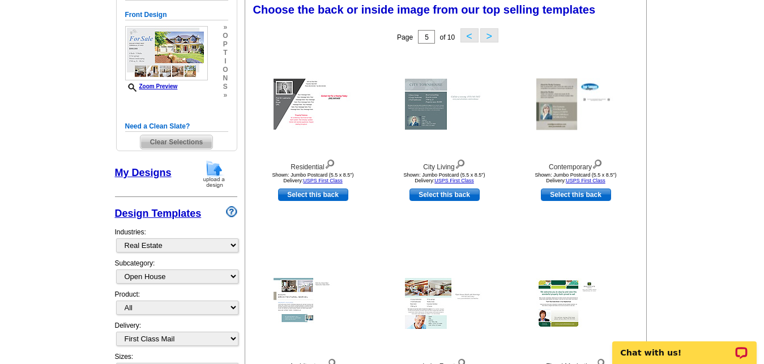
scroll to position [168, 0]
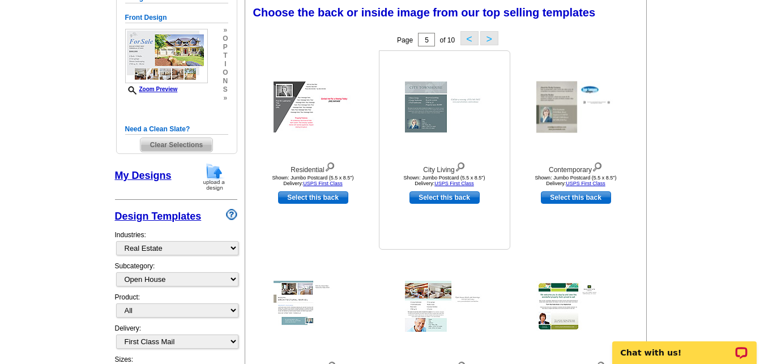
click at [463, 166] on img at bounding box center [460, 166] width 11 height 12
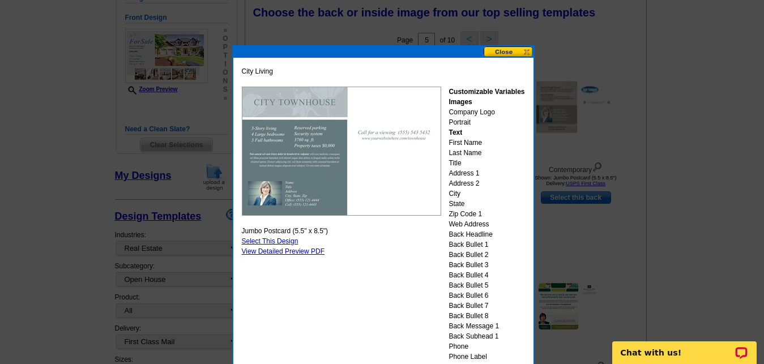
click at [276, 242] on link "Select This Design" at bounding box center [270, 241] width 57 height 8
select select "front"
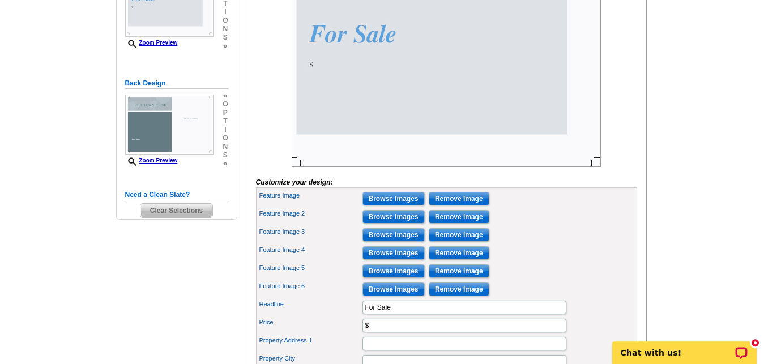
scroll to position [235, 0]
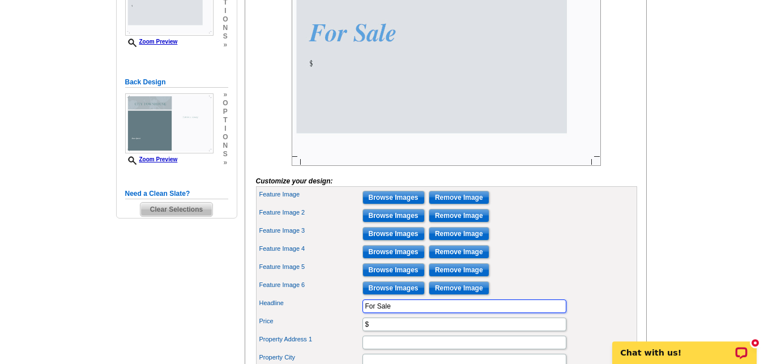
click at [418, 313] on input "For Sale" at bounding box center [464, 307] width 204 height 14
type input "F"
click at [522, 243] on div "Feature Image 3 Browse Images Remove Image" at bounding box center [446, 234] width 377 height 18
click at [438, 313] on input "Open House" at bounding box center [464, 307] width 204 height 14
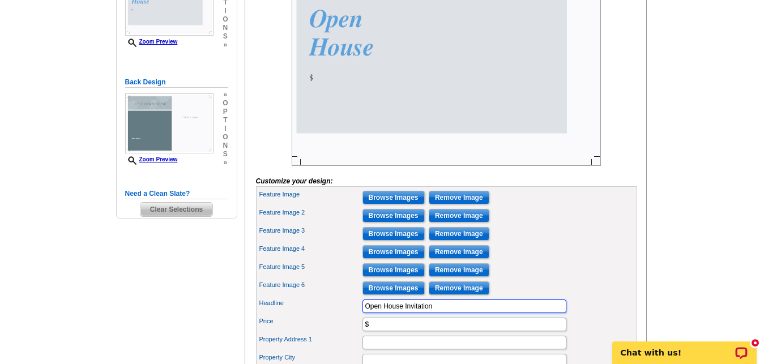
type input "Open House Invitation"
click at [422, 331] on input "$" at bounding box center [464, 325] width 204 height 14
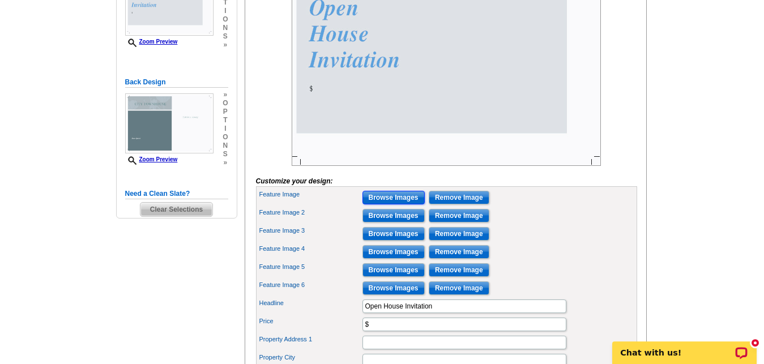
click at [374, 204] on input "Browse Images" at bounding box center [393, 198] width 62 height 14
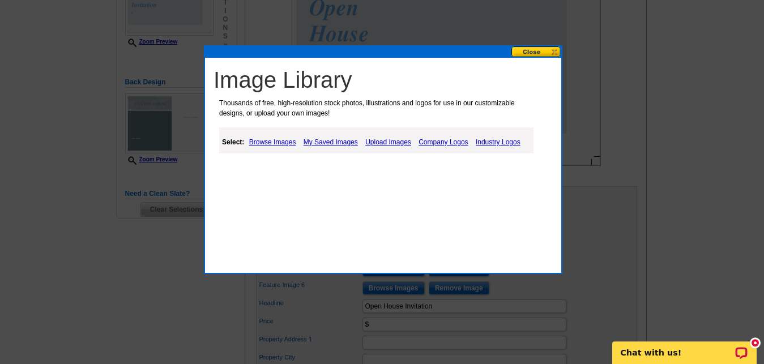
click at [378, 143] on link "Upload Images" at bounding box center [388, 142] width 52 height 14
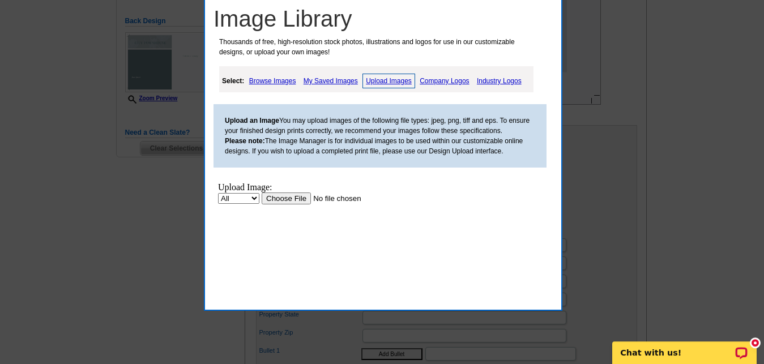
scroll to position [297, 0]
click at [218, 193] on select "All Property" at bounding box center [238, 198] width 41 height 11
click at [259, 200] on select "All Property" at bounding box center [238, 198] width 41 height 11
click at [275, 198] on input "file" at bounding box center [333, 198] width 143 height 12
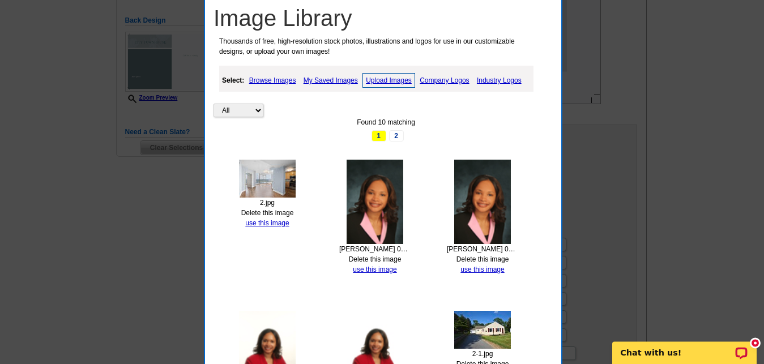
click at [377, 77] on link "Upload Images" at bounding box center [388, 80] width 53 height 15
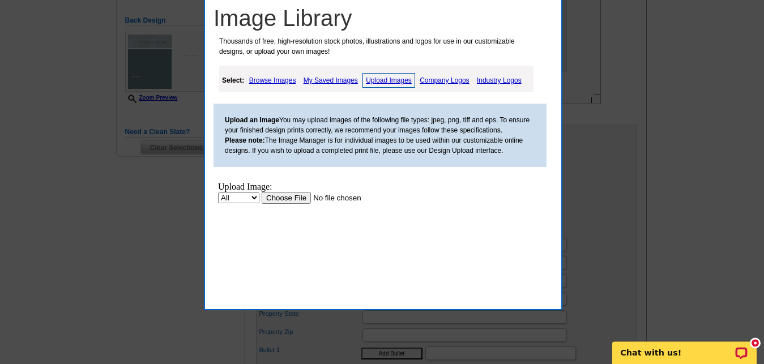
scroll to position [0, 0]
click at [286, 198] on input "file" at bounding box center [333, 198] width 143 height 12
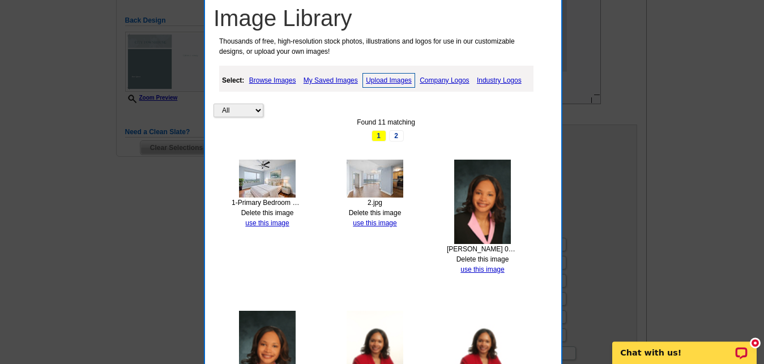
click at [378, 76] on link "Upload Images" at bounding box center [388, 80] width 53 height 15
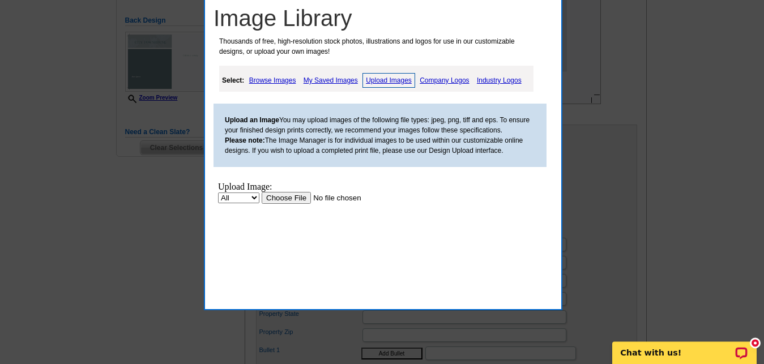
click at [283, 199] on input "file" at bounding box center [333, 198] width 143 height 12
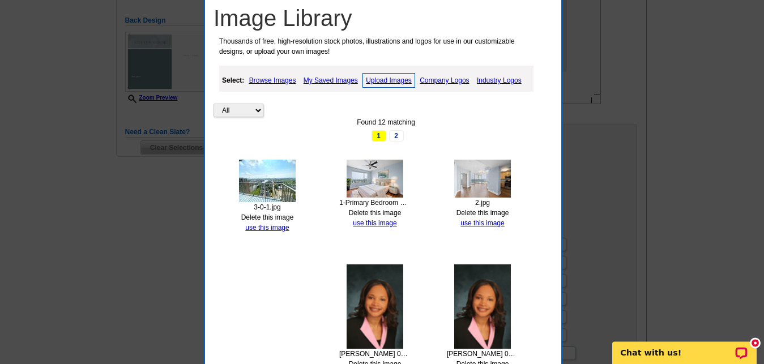
click at [381, 78] on link "Upload Images" at bounding box center [388, 80] width 53 height 15
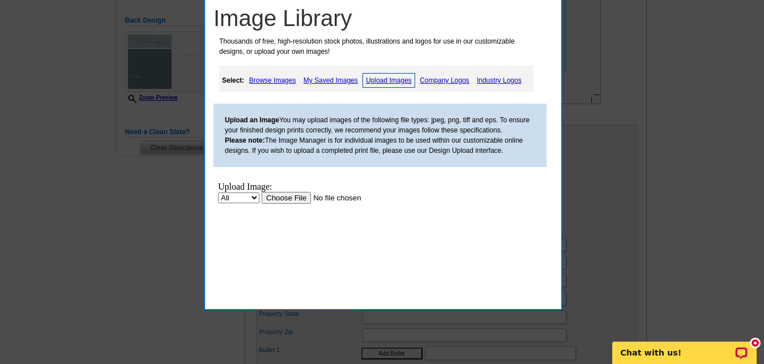
click at [282, 200] on input "file" at bounding box center [333, 198] width 143 height 12
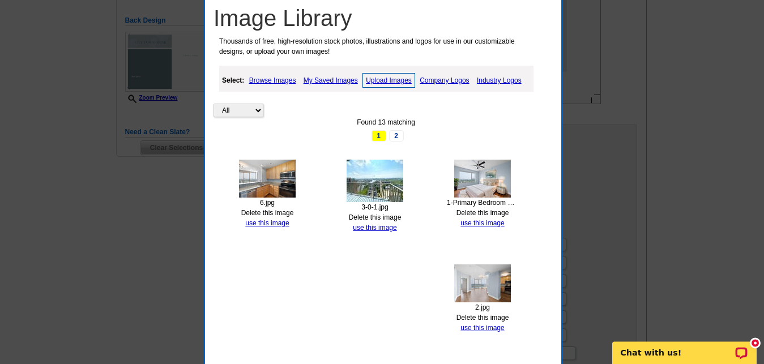
click at [384, 78] on link "Upload Images" at bounding box center [388, 80] width 53 height 15
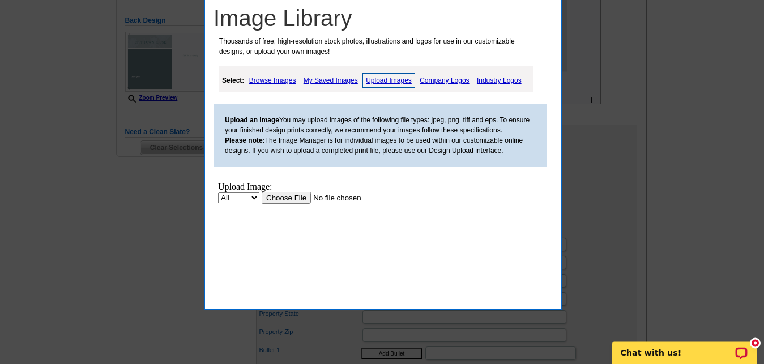
click at [279, 196] on input "file" at bounding box center [333, 198] width 143 height 12
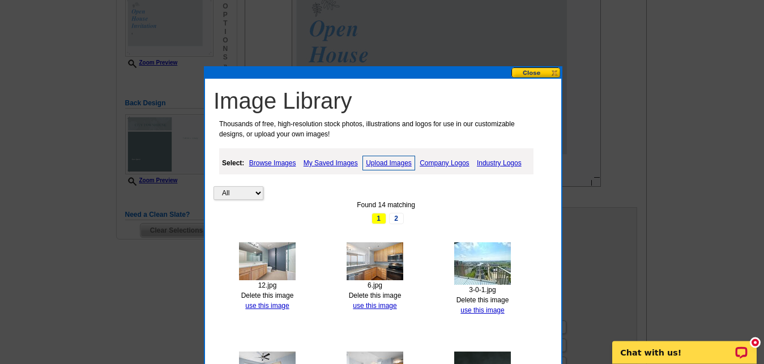
scroll to position [206, 0]
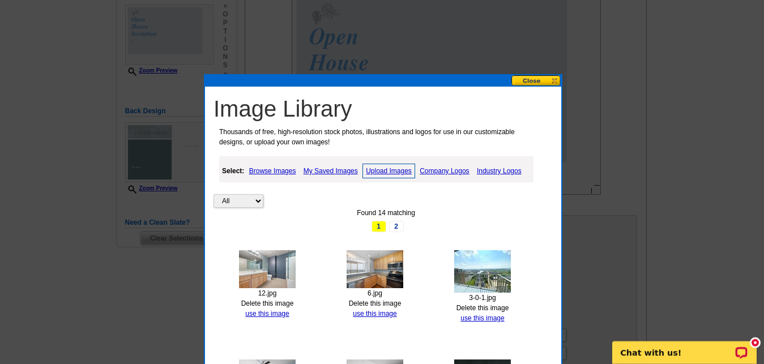
click at [287, 170] on link "Browse Images" at bounding box center [272, 171] width 53 height 14
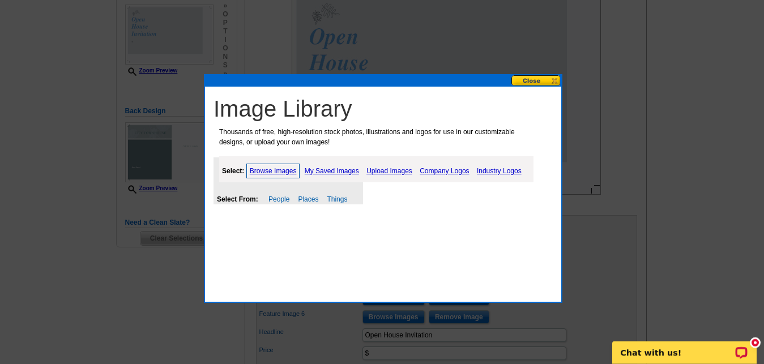
click at [537, 78] on button at bounding box center [536, 80] width 50 height 11
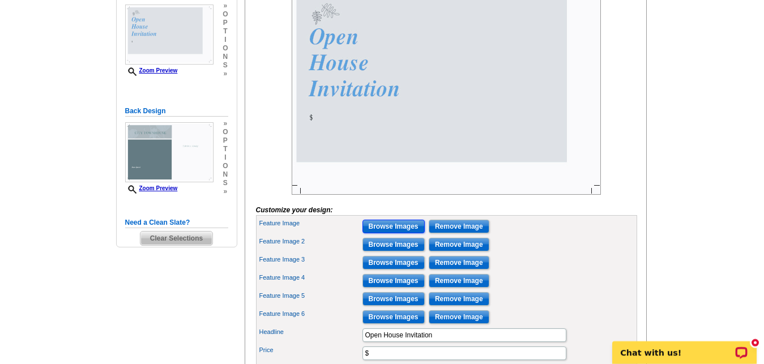
click at [401, 233] on input "Browse Images" at bounding box center [393, 227] width 62 height 14
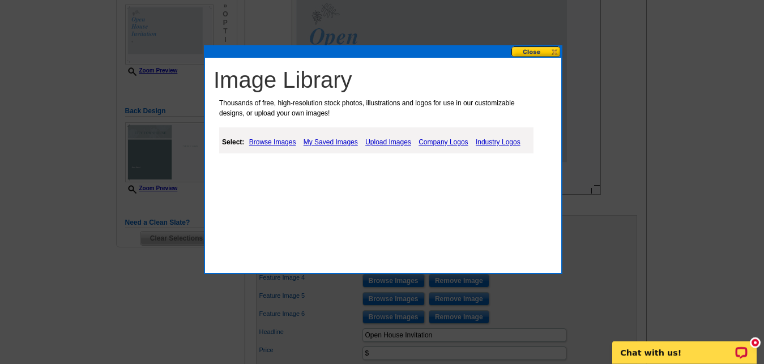
click at [401, 143] on link "Upload Images" at bounding box center [388, 142] width 52 height 14
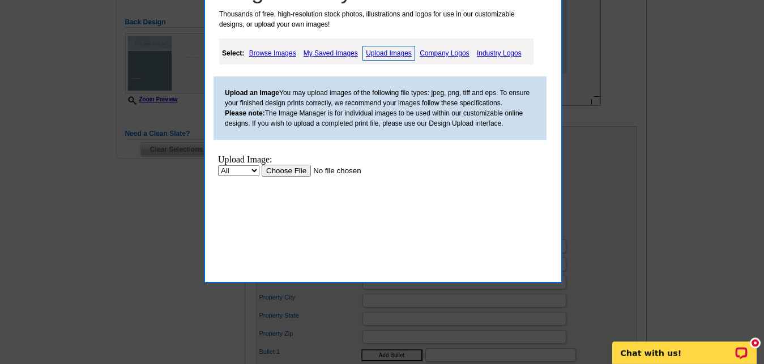
scroll to position [298, 0]
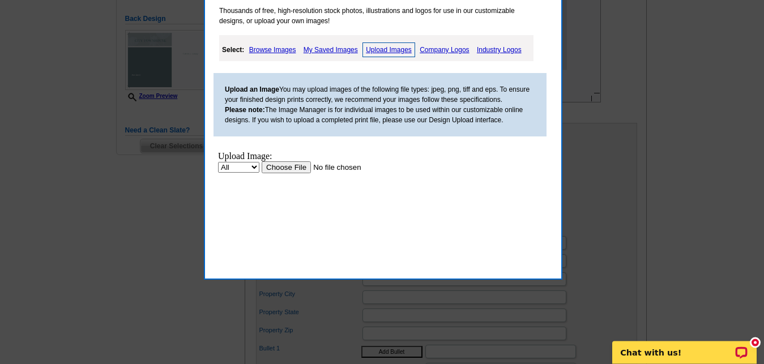
click at [318, 49] on link "My Saved Images" at bounding box center [331, 50] width 60 height 14
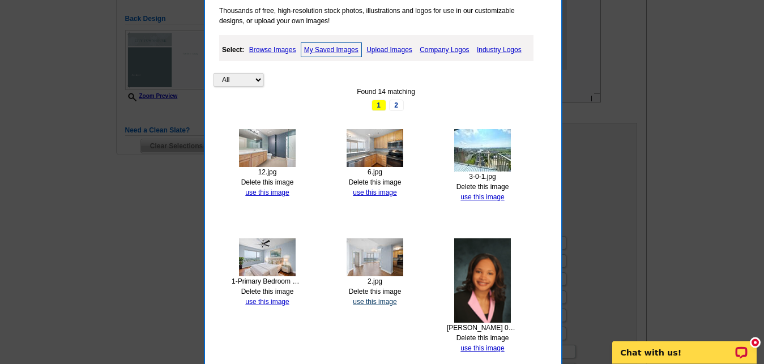
click at [374, 302] on link "use this image" at bounding box center [375, 302] width 44 height 8
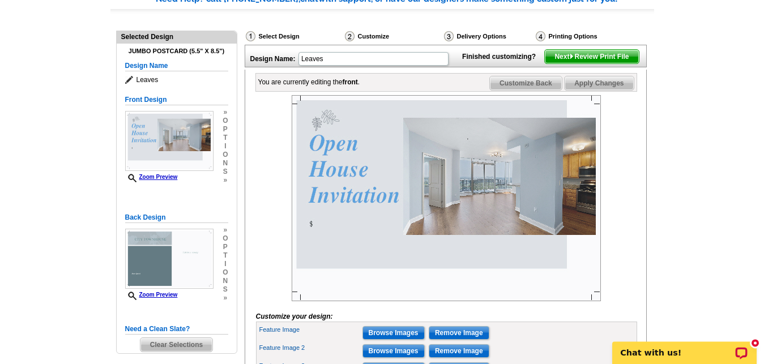
scroll to position [127, 0]
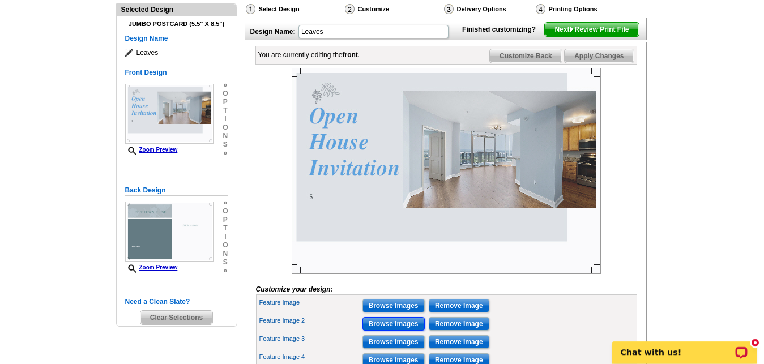
click at [396, 331] on input "Browse Images" at bounding box center [393, 324] width 62 height 14
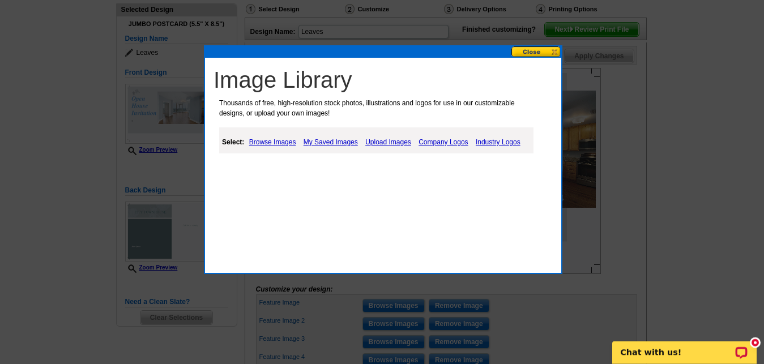
click at [332, 140] on link "My Saved Images" at bounding box center [331, 142] width 60 height 14
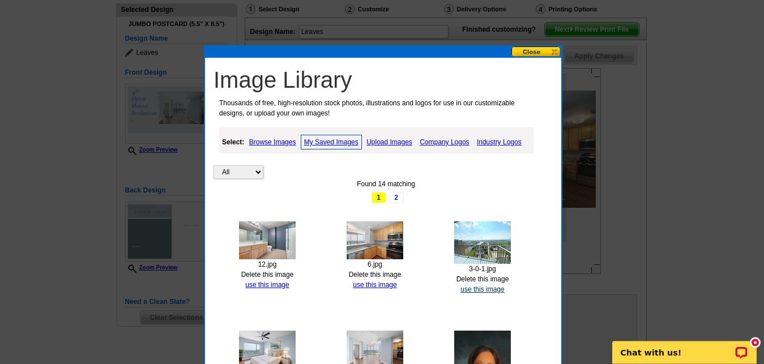
click at [485, 288] on link "use this image" at bounding box center [482, 289] width 44 height 8
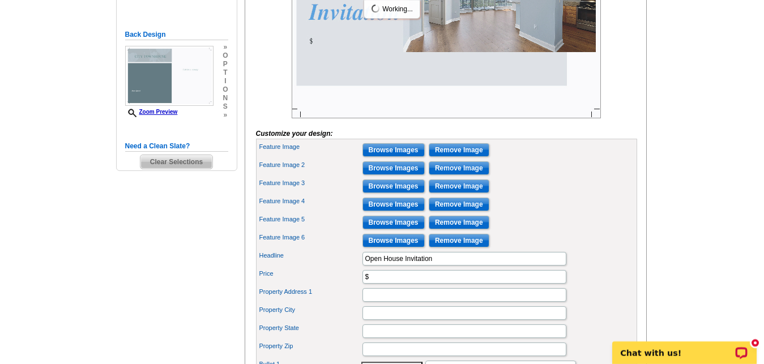
scroll to position [289, 0]
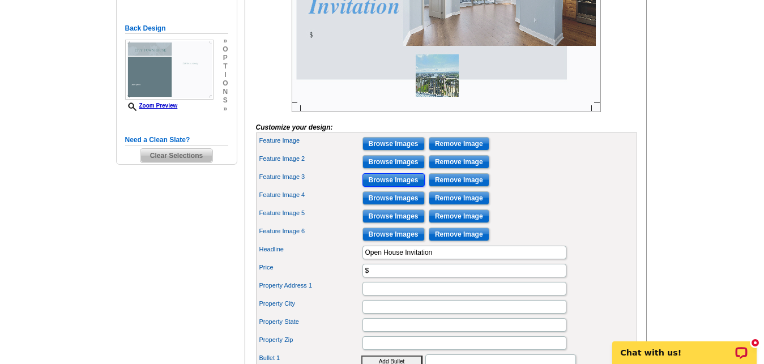
click at [398, 187] on input "Browse Images" at bounding box center [393, 180] width 62 height 14
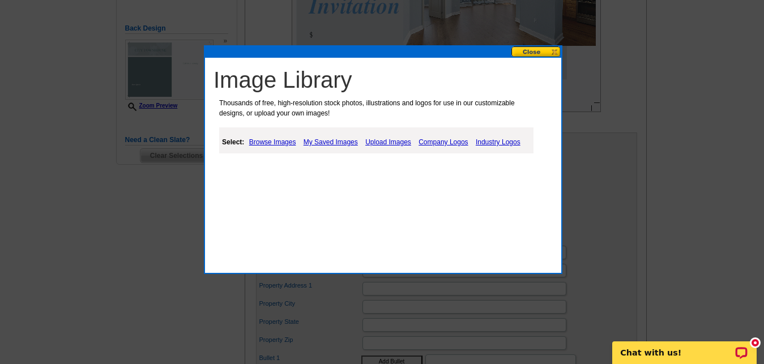
click at [343, 139] on link "My Saved Images" at bounding box center [331, 142] width 60 height 14
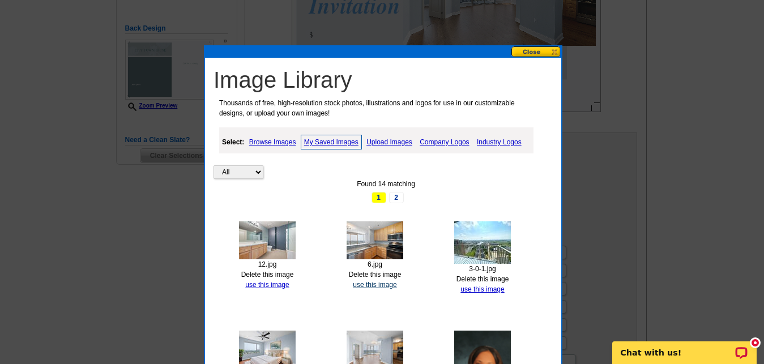
click at [379, 283] on link "use this image" at bounding box center [375, 285] width 44 height 8
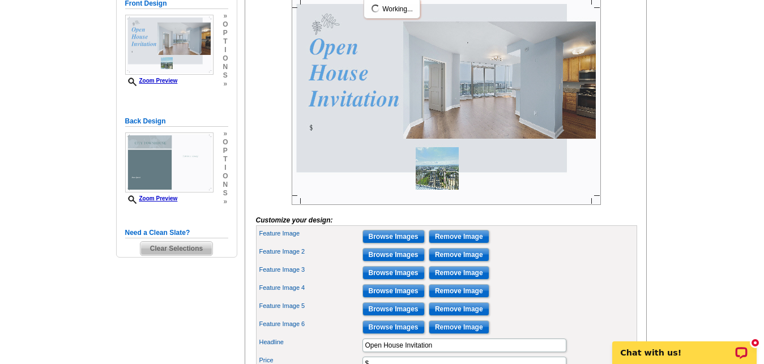
scroll to position [196, 0]
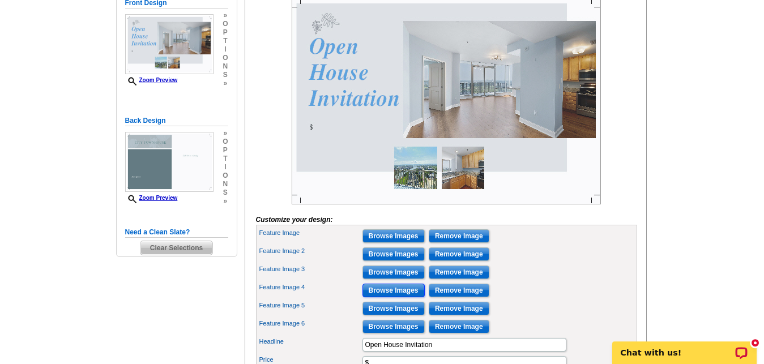
click at [379, 297] on input "Browse Images" at bounding box center [393, 291] width 62 height 14
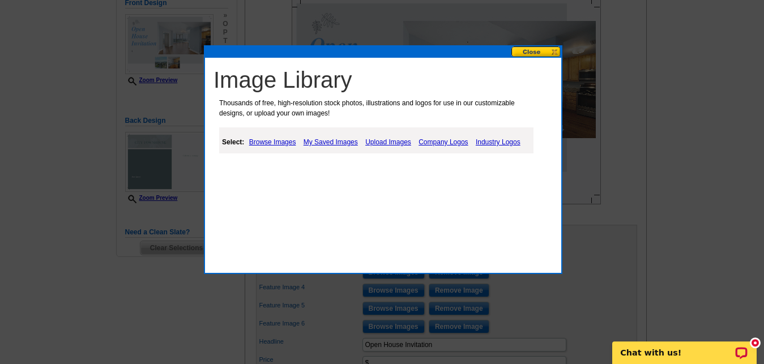
click at [315, 140] on link "My Saved Images" at bounding box center [331, 142] width 60 height 14
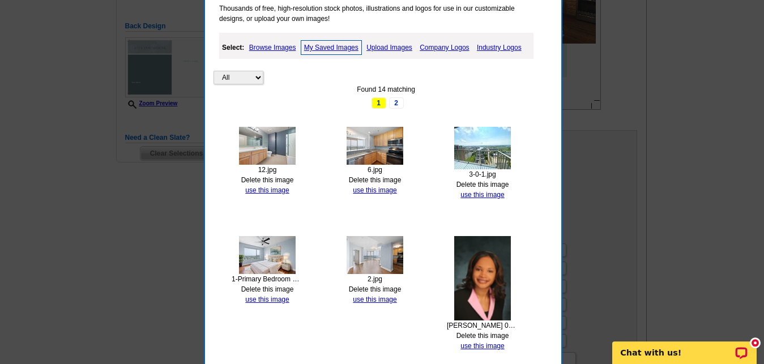
scroll to position [293, 0]
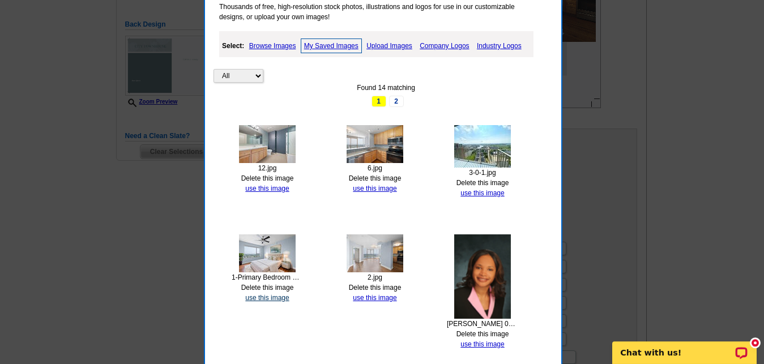
click at [274, 294] on link "use this image" at bounding box center [267, 298] width 44 height 8
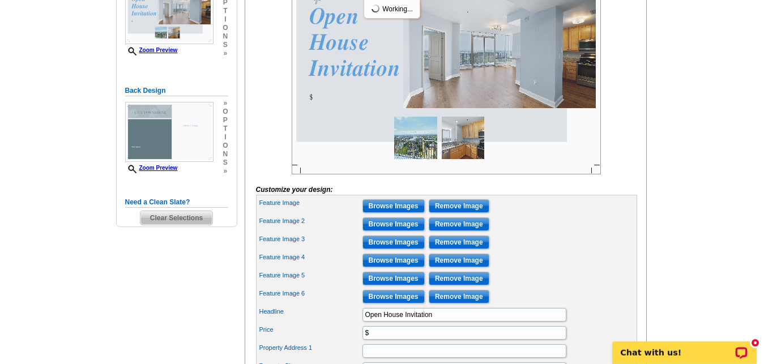
scroll to position [227, 0]
click at [377, 285] on input "Browse Images" at bounding box center [393, 278] width 62 height 14
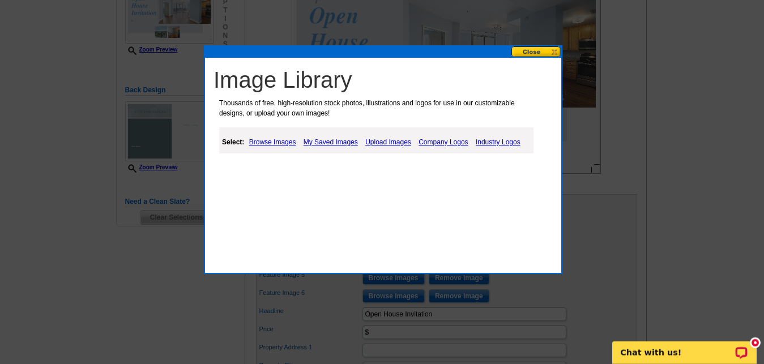
click at [329, 144] on link "My Saved Images" at bounding box center [331, 142] width 60 height 14
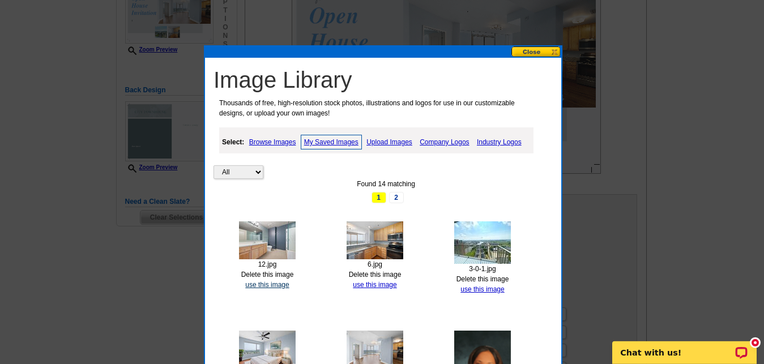
click at [279, 284] on link "use this image" at bounding box center [267, 285] width 44 height 8
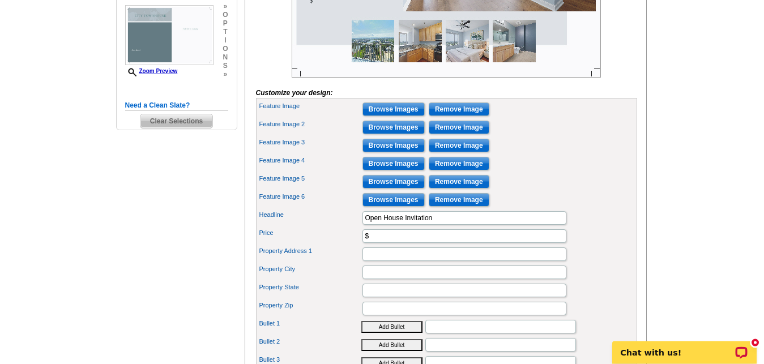
scroll to position [327, 0]
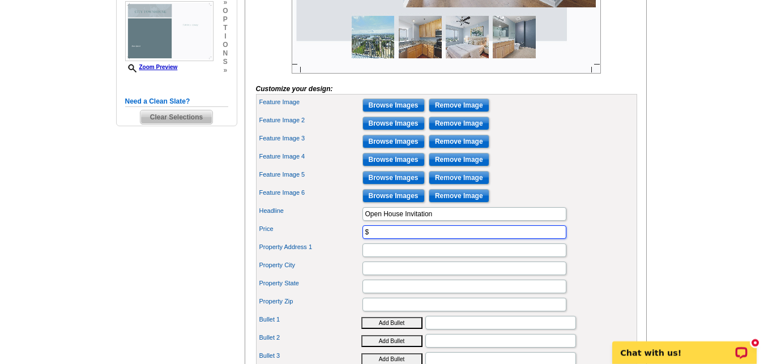
click at [382, 239] on input "$" at bounding box center [464, 232] width 204 height 14
type input "$365000"
click at [414, 257] on input "Property Address 1" at bounding box center [464, 250] width 204 height 14
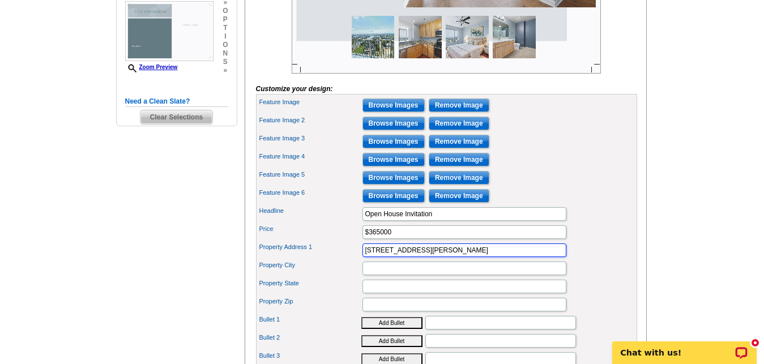
type input "[STREET_ADDRESS][PERSON_NAME]"
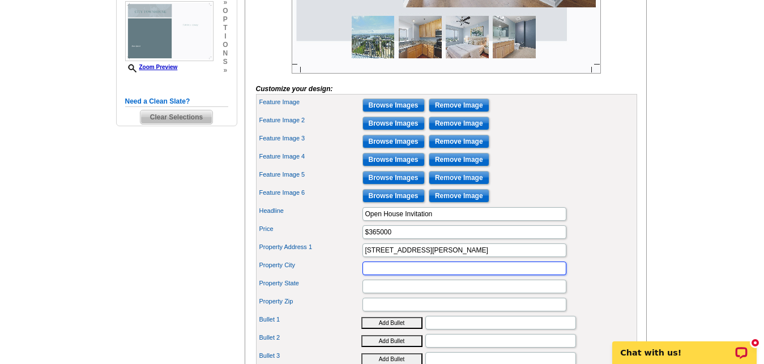
click at [406, 275] on input "Property City" at bounding box center [464, 269] width 204 height 14
type input "W"
type input "Wilmington"
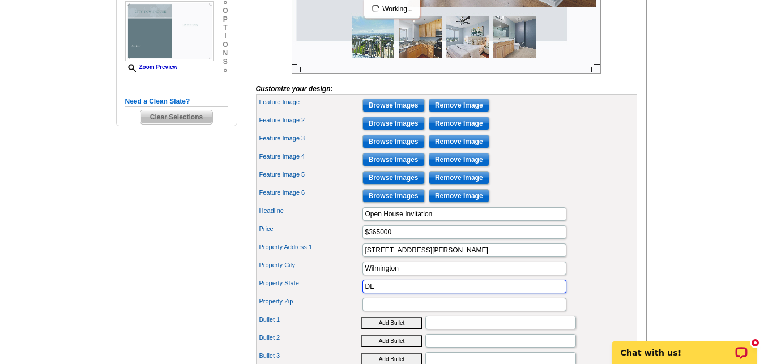
type input "DE"
type input "19801"
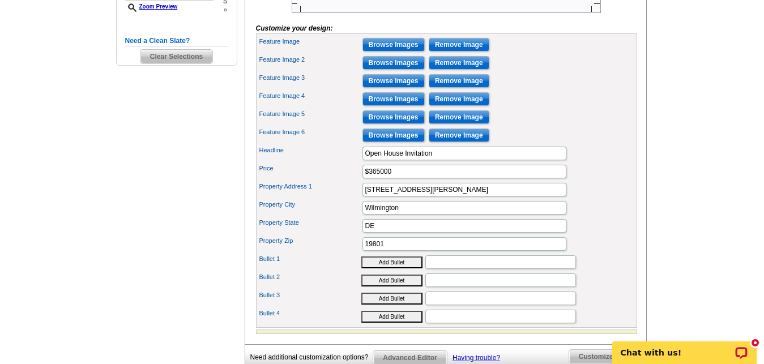
scroll to position [389, 0]
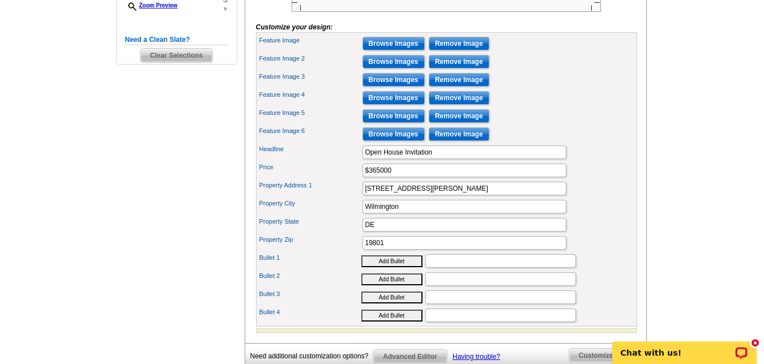
click at [411, 267] on button "Add Bullet" at bounding box center [391, 261] width 61 height 12
click at [433, 268] on input "•" at bounding box center [500, 261] width 151 height 14
type input "•"
type input "[DATE] 1pm-3pm"
click at [610, 216] on div "Property City Wilmington" at bounding box center [446, 207] width 377 height 18
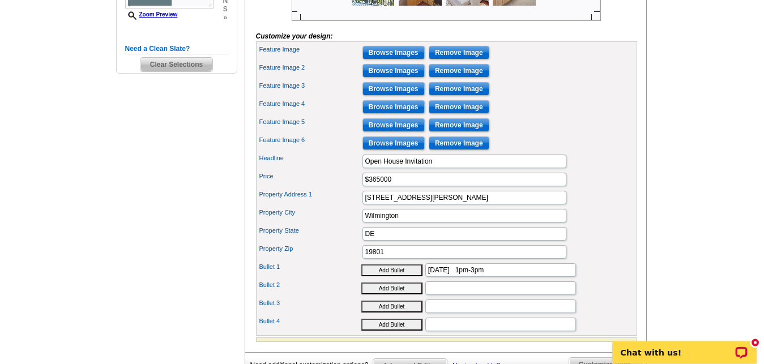
scroll to position [381, 0]
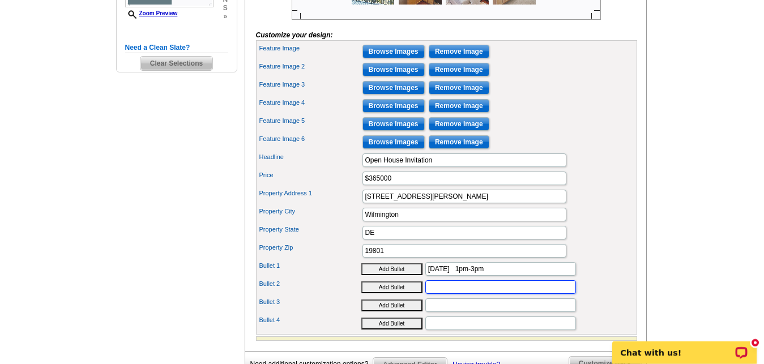
click at [502, 294] on input "Bullet 2" at bounding box center [500, 287] width 151 height 14
type input "2 Bedrooms"
type input "2"
click at [402, 293] on button "Add Bullet" at bounding box center [391, 287] width 61 height 12
type input "• 2 Bedrooms"
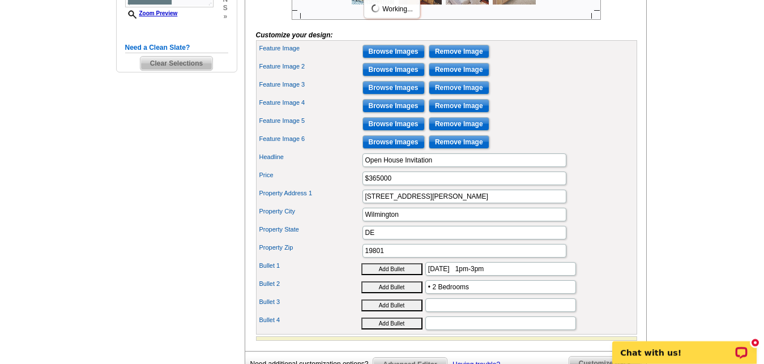
click at [399, 311] on button "Add Bullet" at bounding box center [391, 306] width 61 height 12
click at [437, 312] on input "•" at bounding box center [500, 305] width 151 height 14
type input "• 2 Full Bathrooms"
click at [377, 330] on button "Add Bullet" at bounding box center [391, 324] width 61 height 12
click at [446, 330] on input "•" at bounding box center [500, 324] width 151 height 14
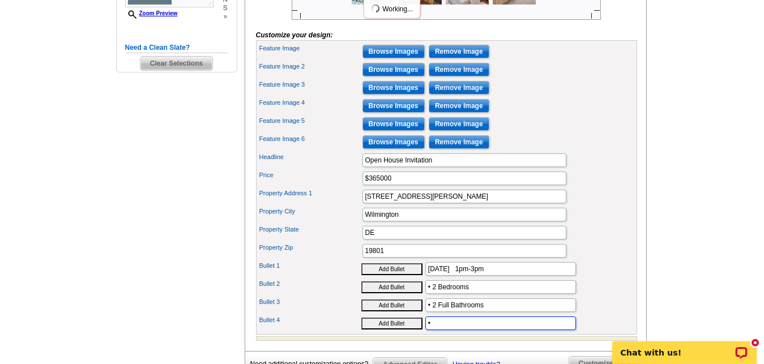
click at [446, 330] on input "•" at bounding box center [500, 324] width 151 height 14
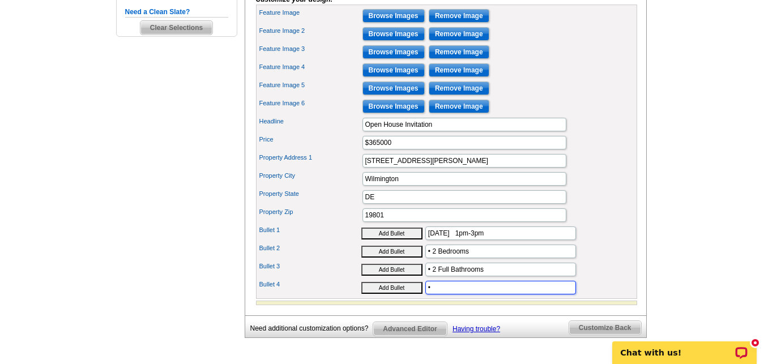
scroll to position [431, 0]
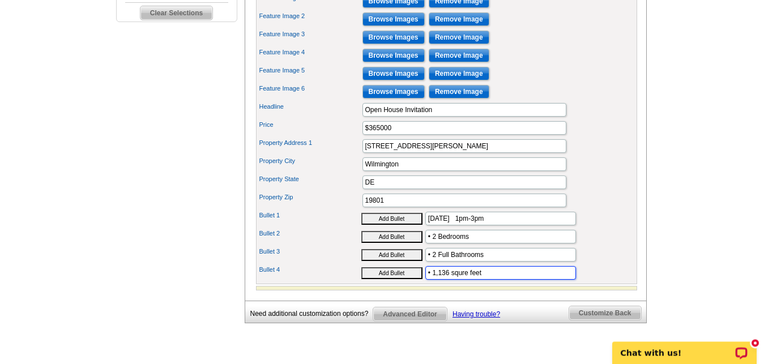
type input "• 1,136 squre feet"
click at [600, 137] on div "Price $365000" at bounding box center [446, 128] width 377 height 18
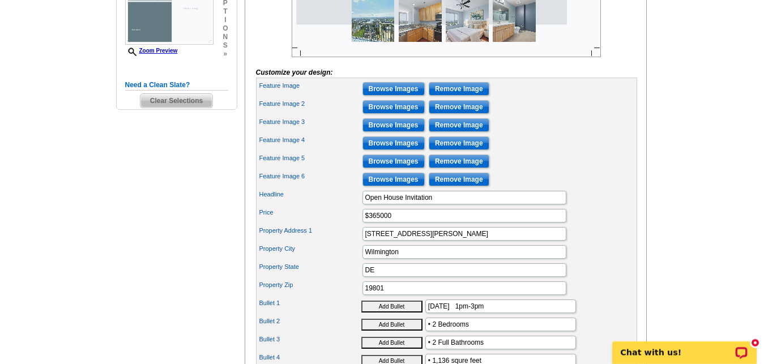
scroll to position [343, 0]
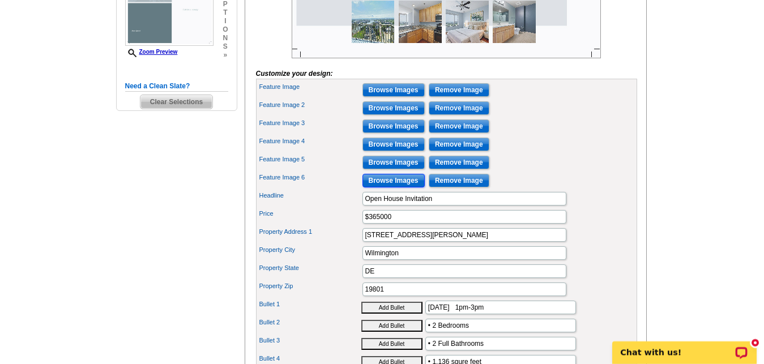
click at [383, 187] on input "Browse Images" at bounding box center [393, 181] width 62 height 14
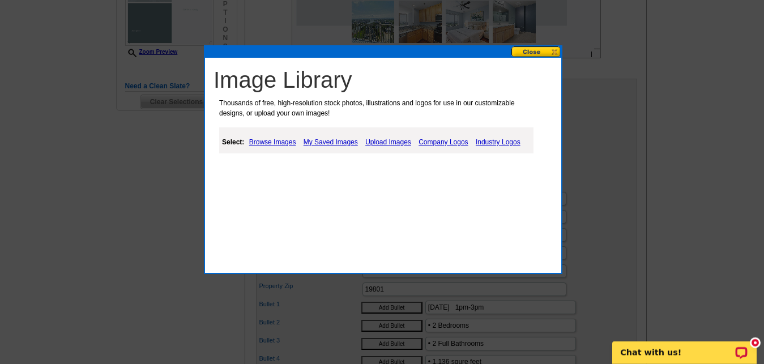
click at [393, 140] on link "Upload Images" at bounding box center [388, 142] width 52 height 14
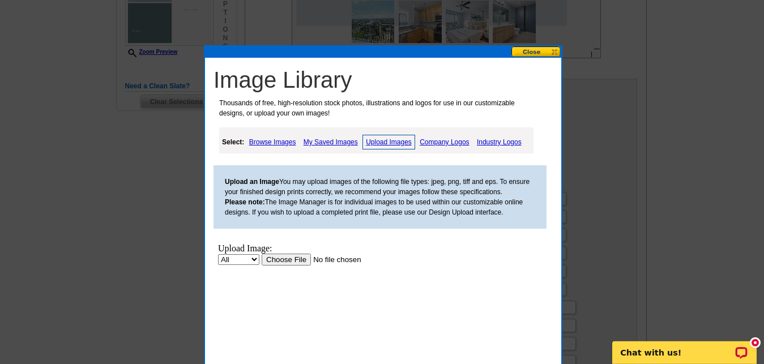
scroll to position [0, 0]
click at [276, 260] on input "file" at bounding box center [333, 259] width 143 height 12
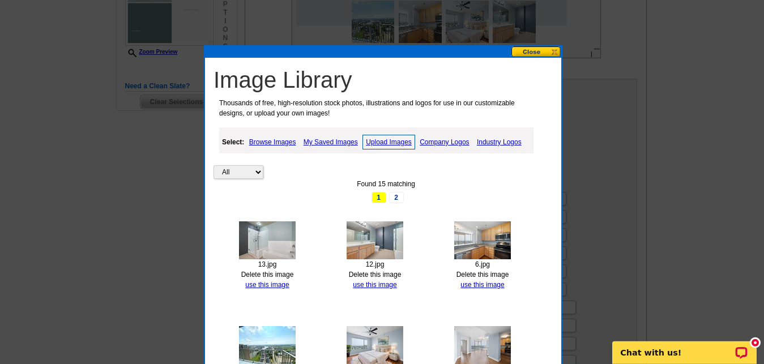
click at [343, 138] on link "My Saved Images" at bounding box center [331, 142] width 60 height 14
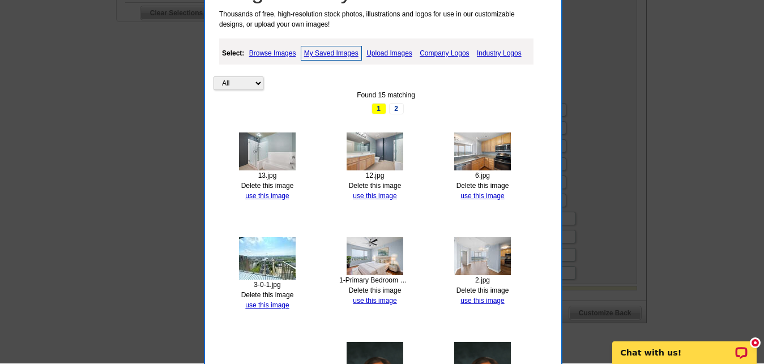
scroll to position [428, 0]
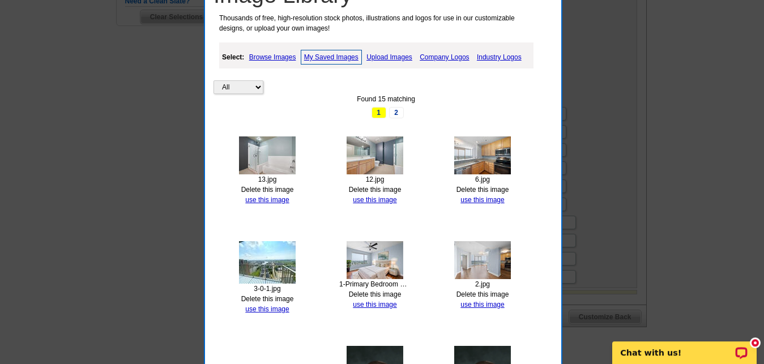
click at [395, 52] on link "Upload Images" at bounding box center [390, 57] width 52 height 14
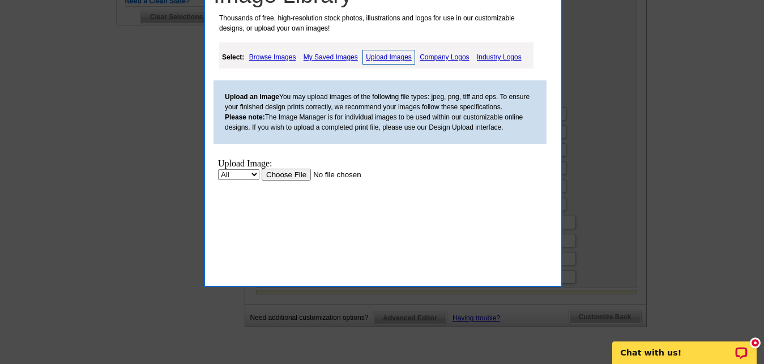
scroll to position [0, 0]
click at [282, 177] on input "file" at bounding box center [333, 175] width 143 height 12
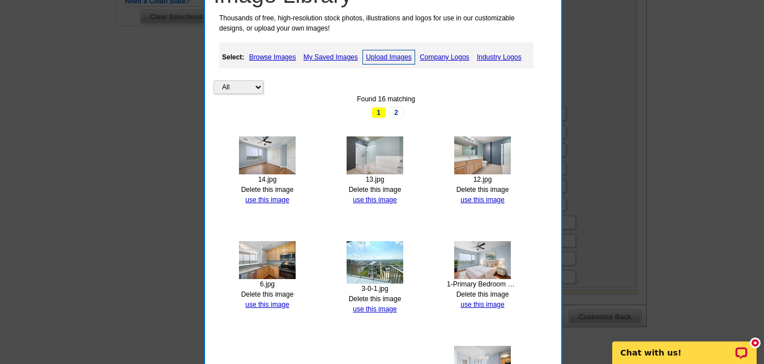
click at [345, 61] on link "My Saved Images" at bounding box center [331, 57] width 60 height 14
click at [387, 198] on link "use this image" at bounding box center [375, 200] width 44 height 8
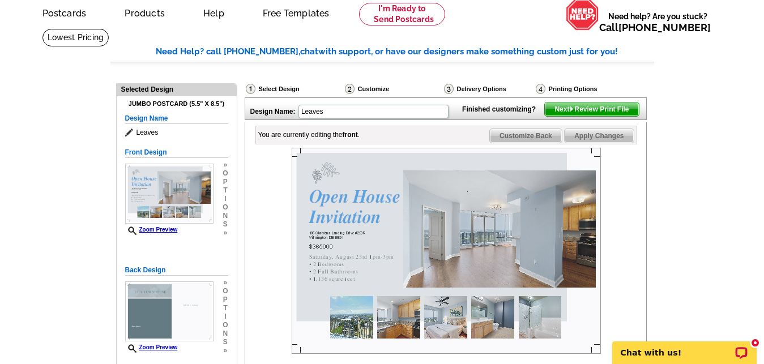
scroll to position [19, 0]
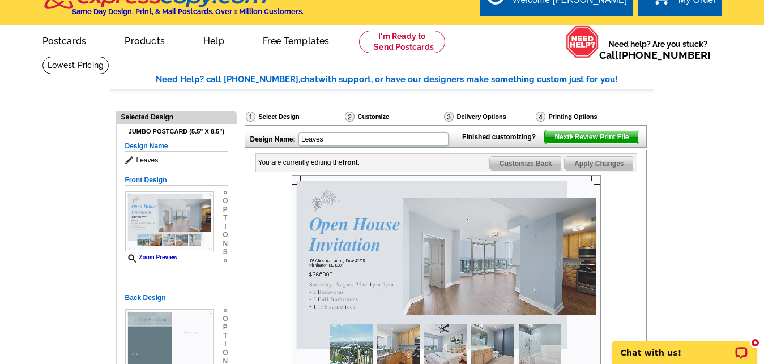
click at [586, 170] on span "Apply Changes" at bounding box center [599, 164] width 69 height 14
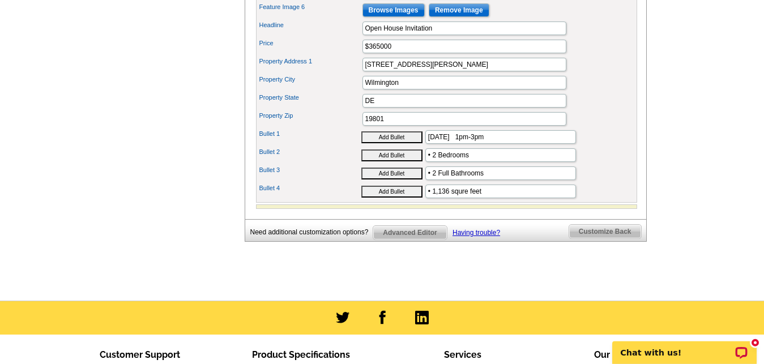
scroll to position [524, 0]
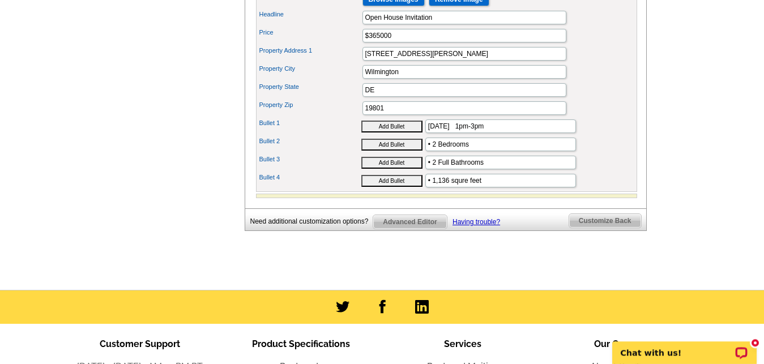
click at [401, 229] on span "Advanced Editor" at bounding box center [409, 222] width 73 height 14
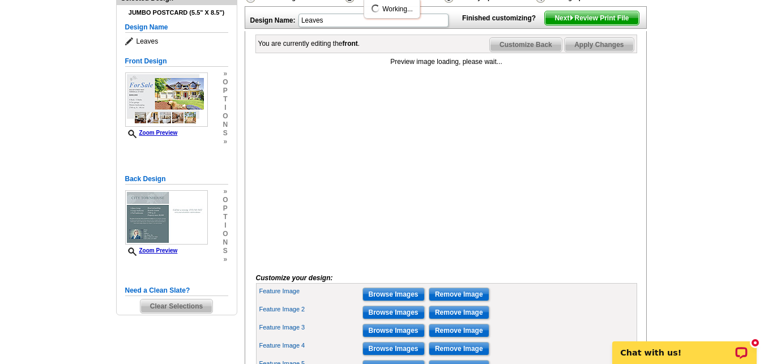
scroll to position [92, 0]
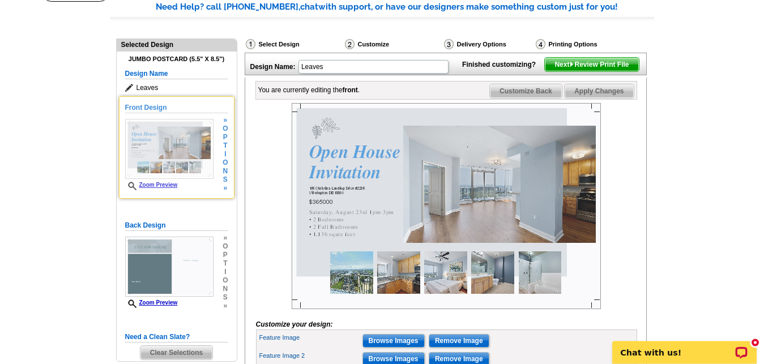
click at [223, 156] on span "i" at bounding box center [225, 154] width 5 height 8
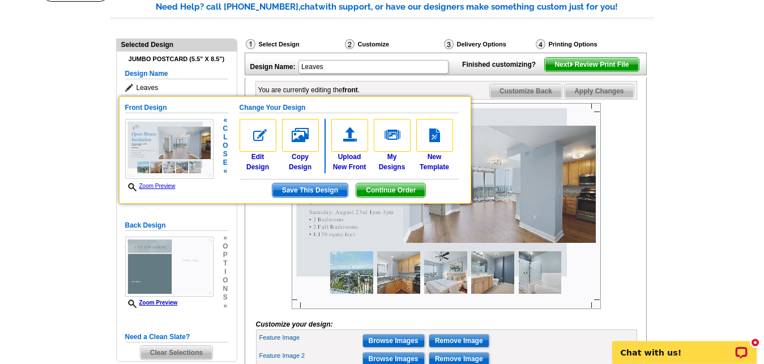
click at [285, 191] on span "Save This Design" at bounding box center [309, 190] width 75 height 14
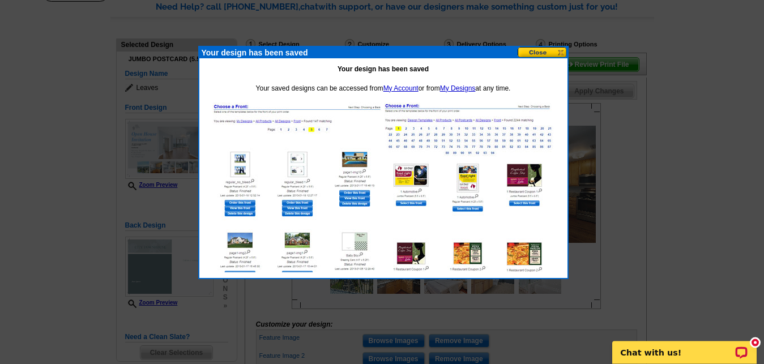
click at [548, 49] on button at bounding box center [543, 52] width 50 height 11
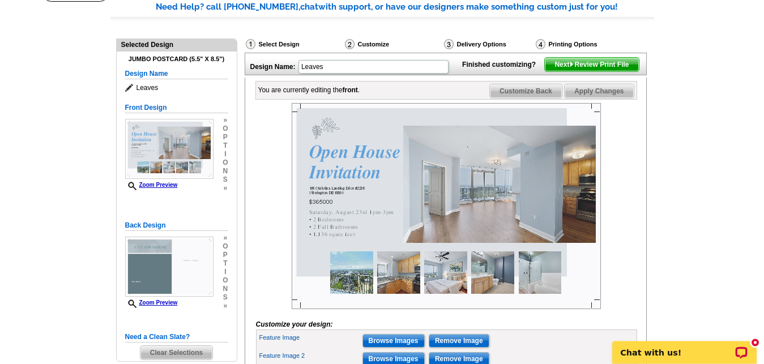
click at [548, 98] on span "Customize Back" at bounding box center [526, 91] width 72 height 14
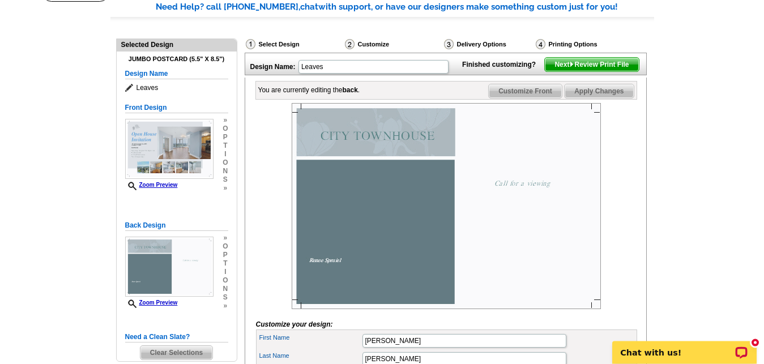
click at [392, 157] on img at bounding box center [446, 206] width 309 height 206
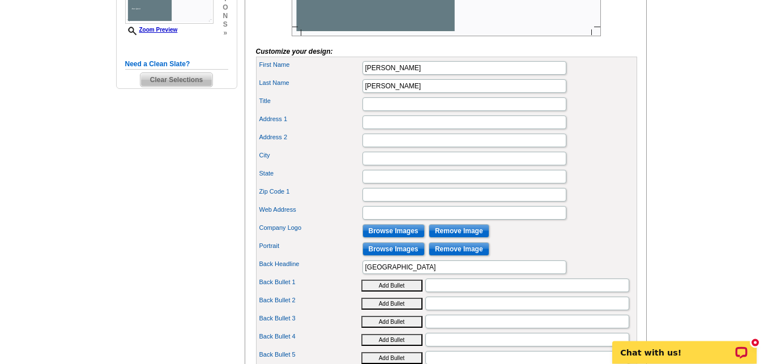
scroll to position [365, 0]
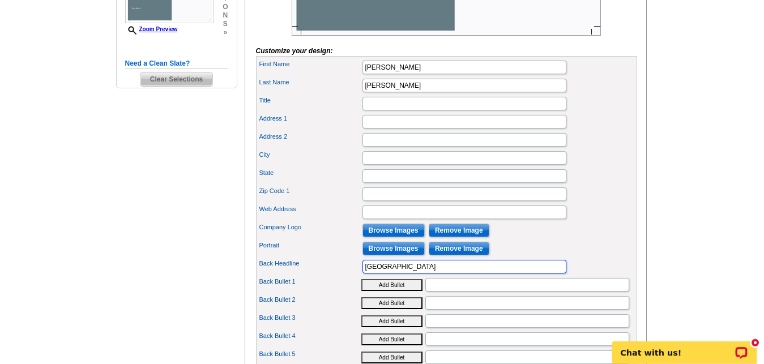
click at [427, 274] on input "[GEOGRAPHIC_DATA]" at bounding box center [464, 267] width 204 height 14
type input "C"
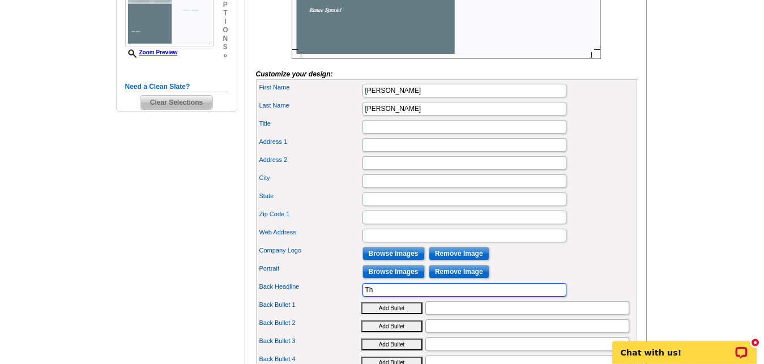
type input "T"
type input "THE [GEOGRAPHIC_DATA]"
click at [644, 221] on div "You are currently editing the back . Customize Front Customize Back Apply Chang…" at bounding box center [446, 214] width 402 height 775
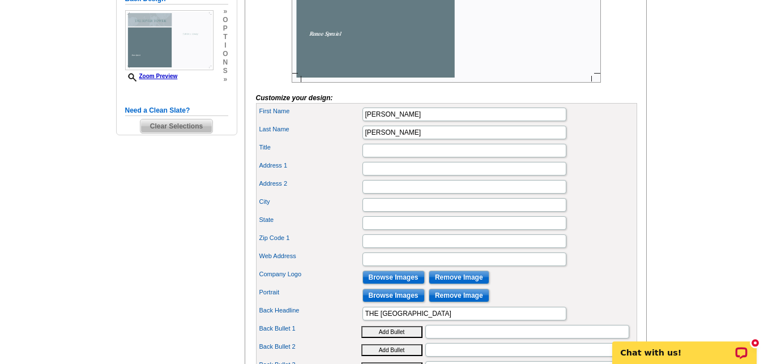
scroll to position [331, 0]
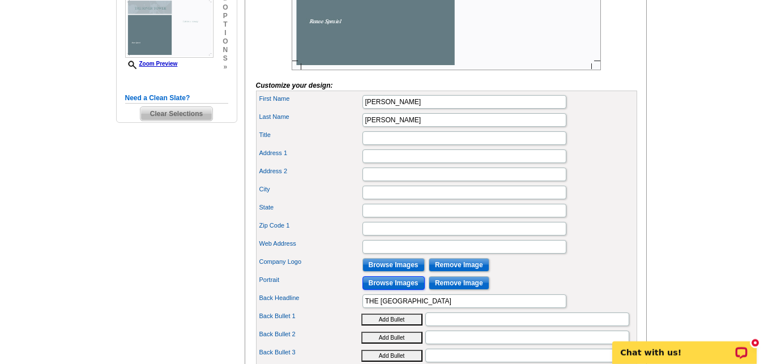
click at [373, 290] on input "Browse Images" at bounding box center [393, 283] width 62 height 14
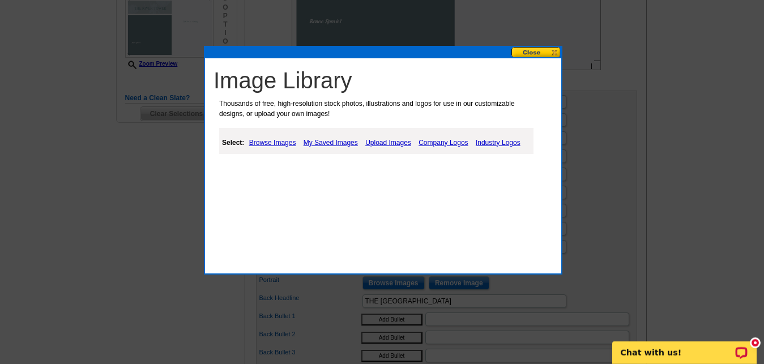
click at [343, 142] on link "My Saved Images" at bounding box center [331, 143] width 60 height 14
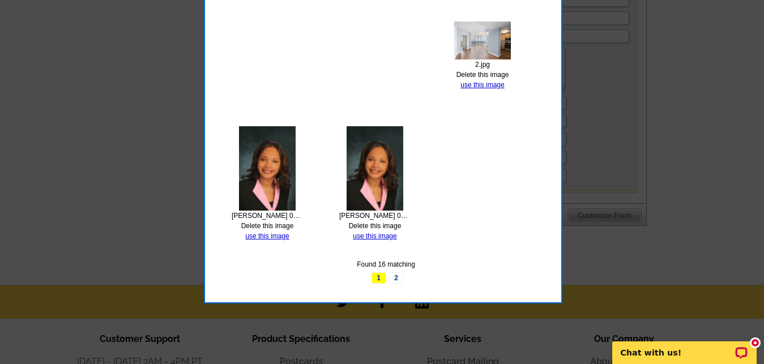
scroll to position [743, 0]
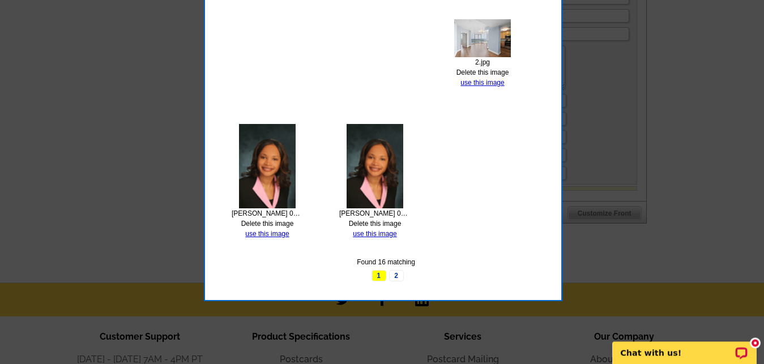
click at [372, 178] on img at bounding box center [375, 166] width 57 height 84
click at [379, 230] on link "use this image" at bounding box center [375, 234] width 44 height 8
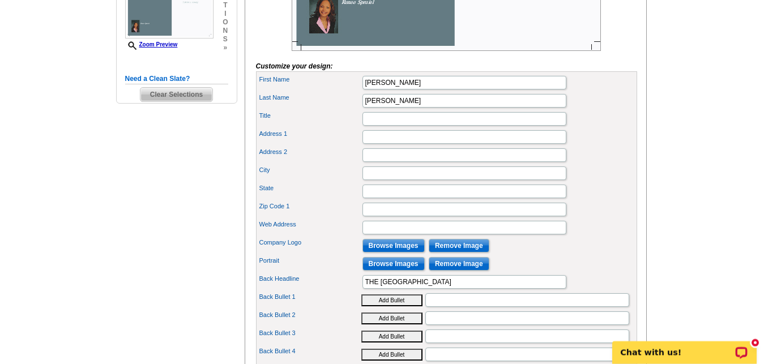
scroll to position [351, 0]
click at [393, 252] on input "Browse Images" at bounding box center [393, 245] width 62 height 14
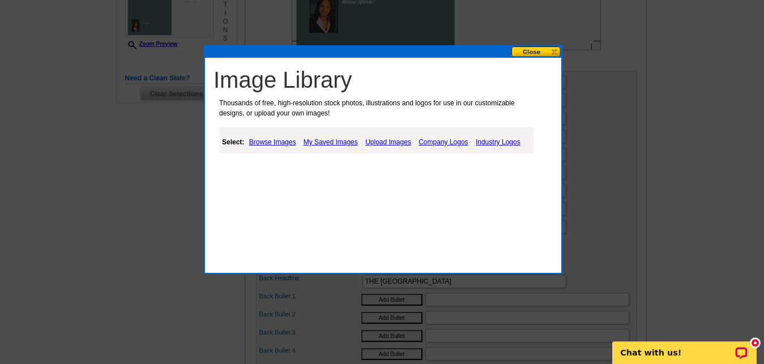
click at [286, 146] on link "Browse Images" at bounding box center [272, 142] width 53 height 14
click at [388, 140] on link "Upload Images" at bounding box center [390, 142] width 52 height 14
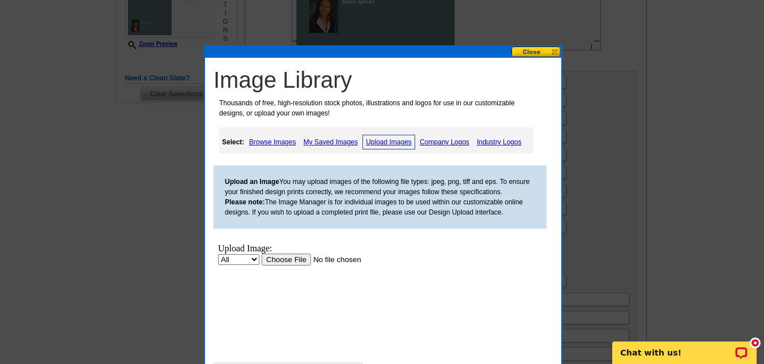
scroll to position [0, 0]
click at [289, 260] on input "file" at bounding box center [333, 260] width 143 height 12
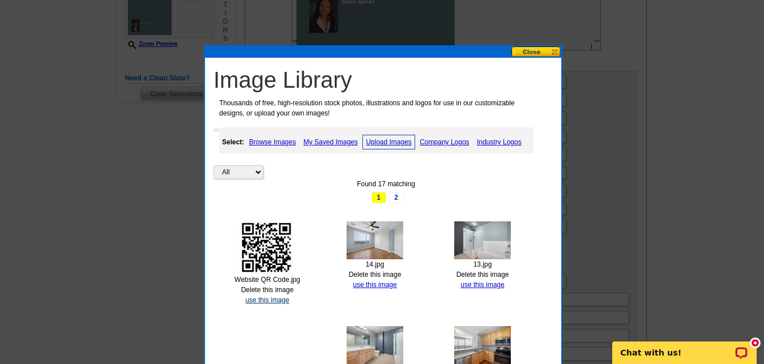
click at [264, 302] on link "use this image" at bounding box center [267, 300] width 44 height 8
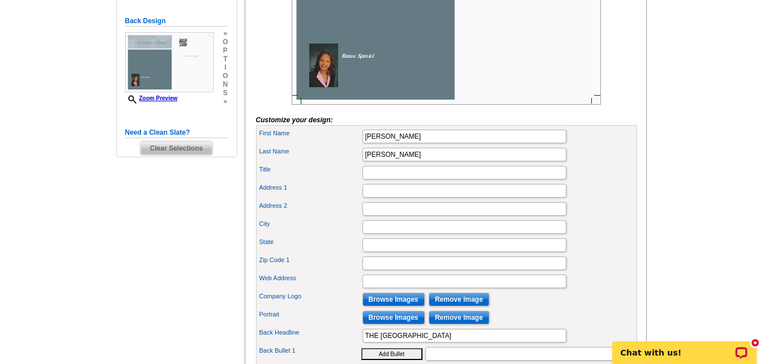
scroll to position [351, 0]
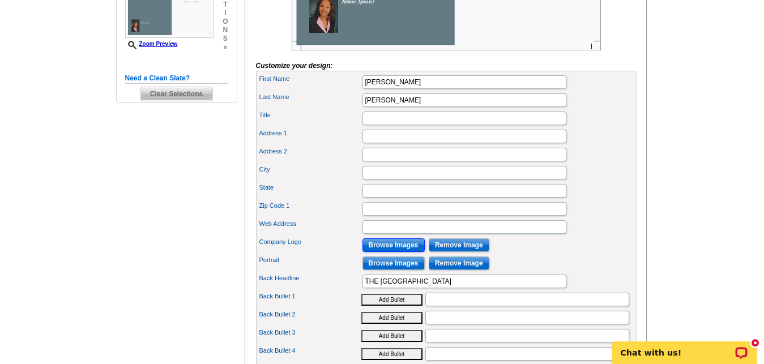
click at [404, 252] on input "Browse Images" at bounding box center [393, 245] width 62 height 14
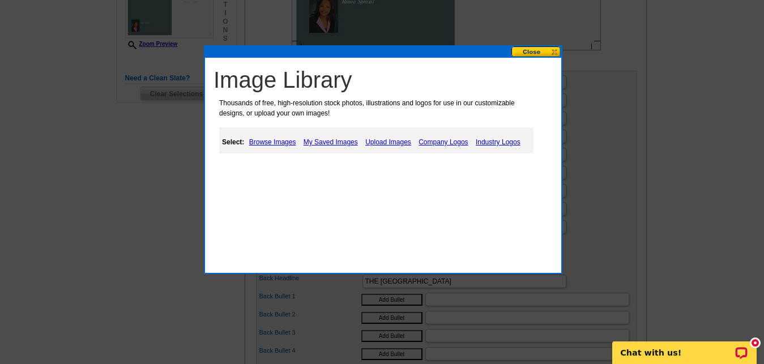
click at [317, 143] on link "My Saved Images" at bounding box center [331, 142] width 60 height 14
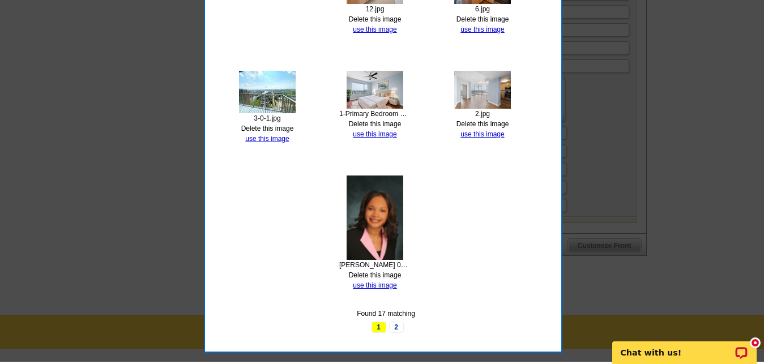
scroll to position [712, 0]
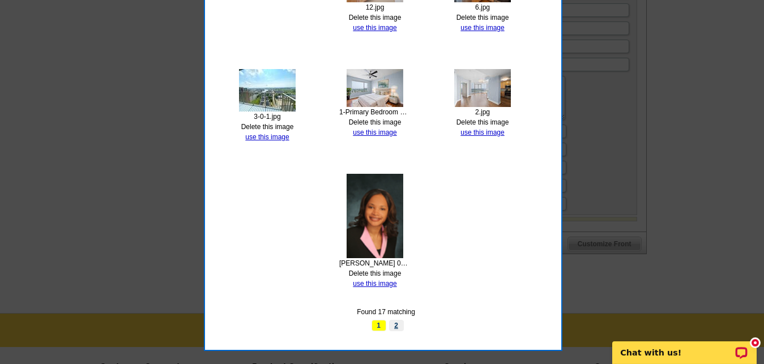
click at [396, 328] on link "2" at bounding box center [396, 325] width 15 height 11
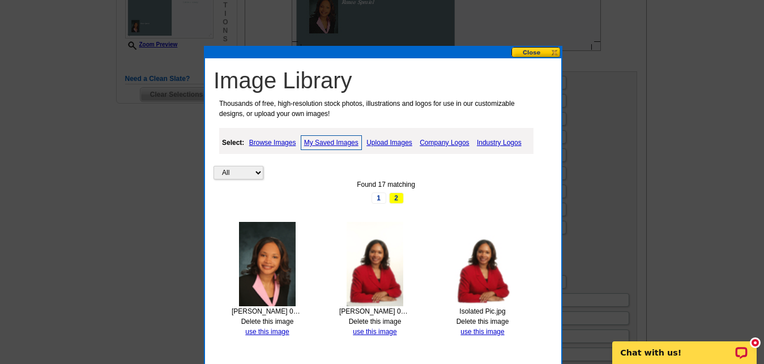
scroll to position [327, 0]
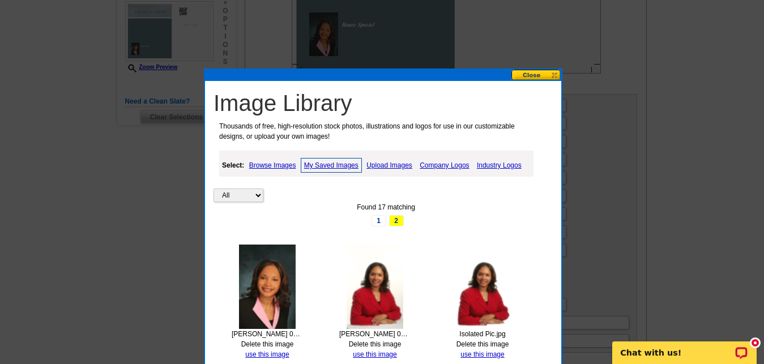
click at [399, 166] on link "Upload Images" at bounding box center [390, 166] width 52 height 14
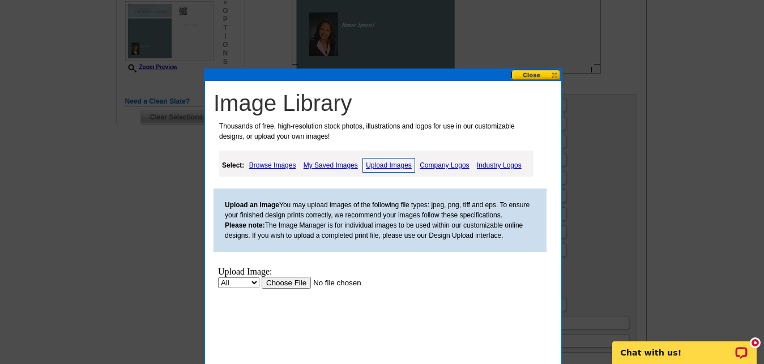
scroll to position [0, 0]
click at [294, 280] on input "file" at bounding box center [333, 283] width 143 height 12
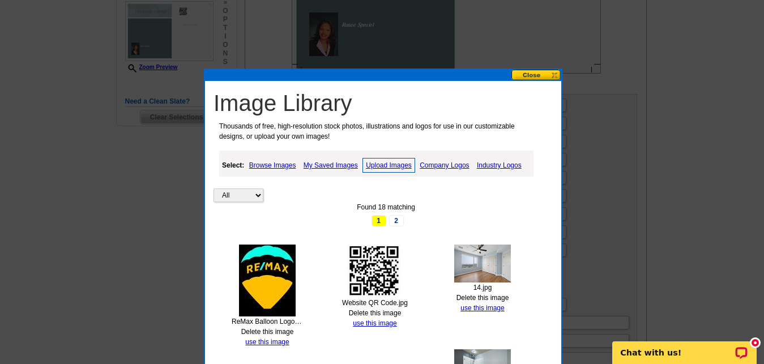
click at [273, 331] on link "Delete this image" at bounding box center [267, 332] width 53 height 8
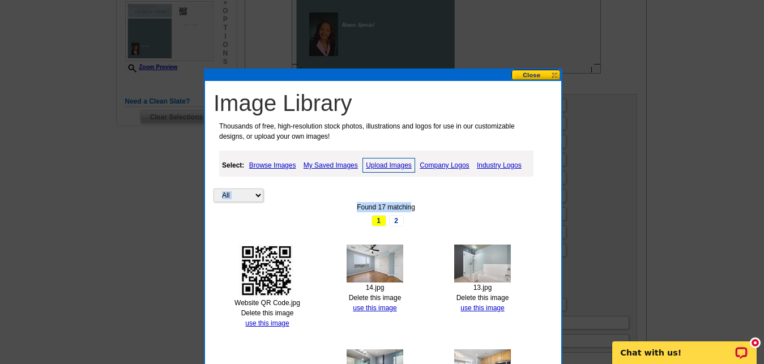
drag, startPoint x: 273, startPoint y: 331, endPoint x: 412, endPoint y: 182, distance: 203.9
click at [293, 163] on link "Browse Images" at bounding box center [272, 166] width 53 height 14
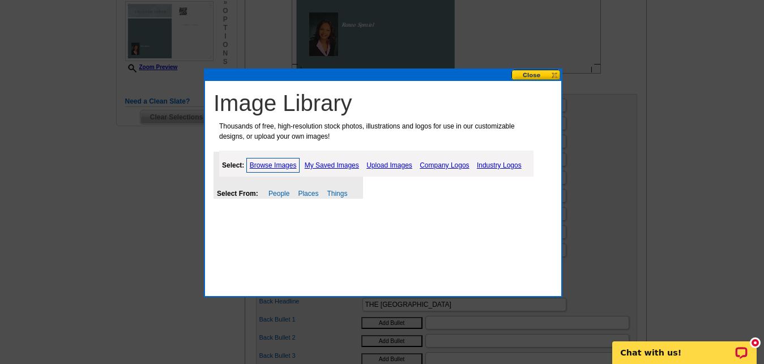
click at [387, 165] on link "Upload Images" at bounding box center [390, 166] width 52 height 14
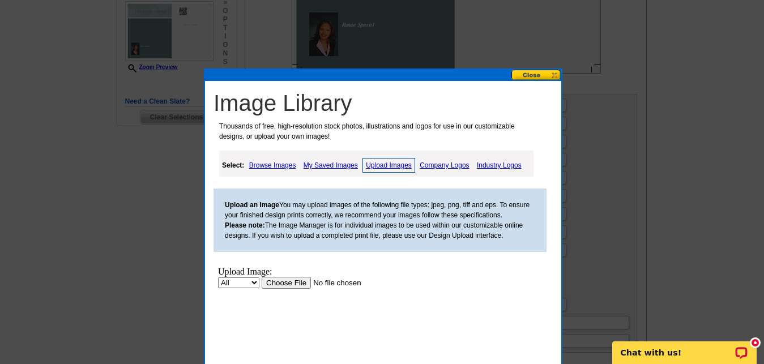
click at [438, 166] on link "Company Logos" at bounding box center [444, 166] width 55 height 14
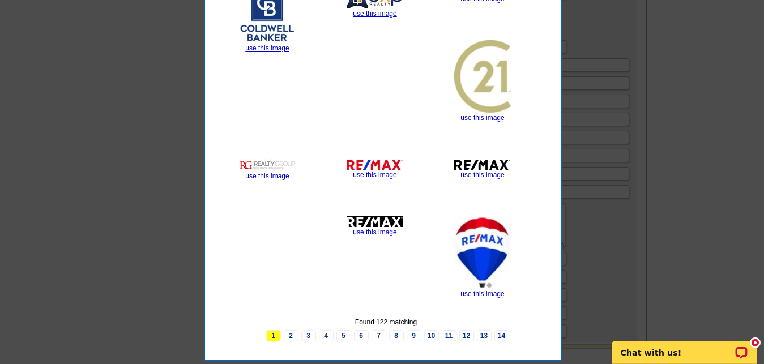
scroll to position [586, 0]
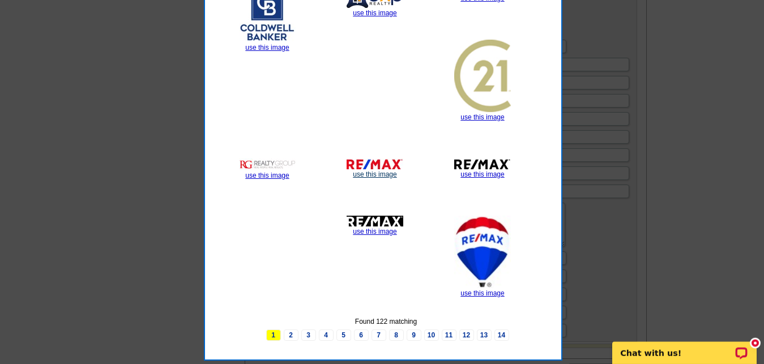
click at [378, 172] on link "use this image" at bounding box center [375, 174] width 44 height 8
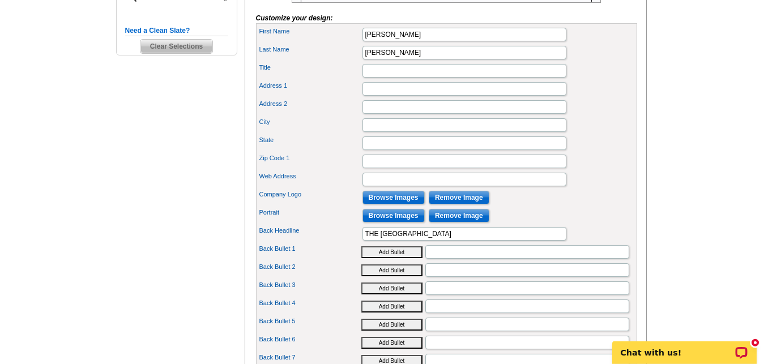
scroll to position [393, 0]
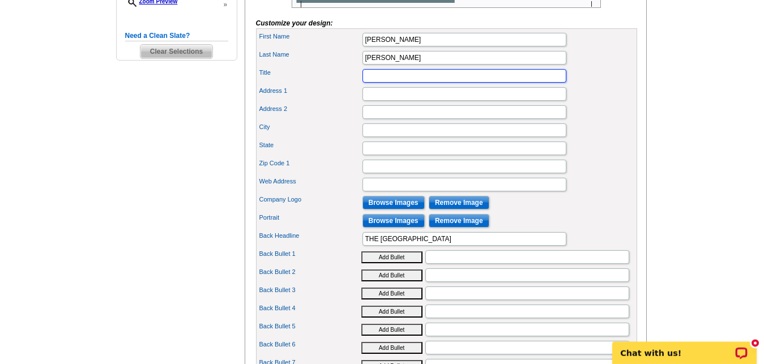
click at [383, 83] on input "Title" at bounding box center [464, 76] width 204 height 14
type input "Realtor"
type input "3"
paste input "[STREET_ADDRESS]"
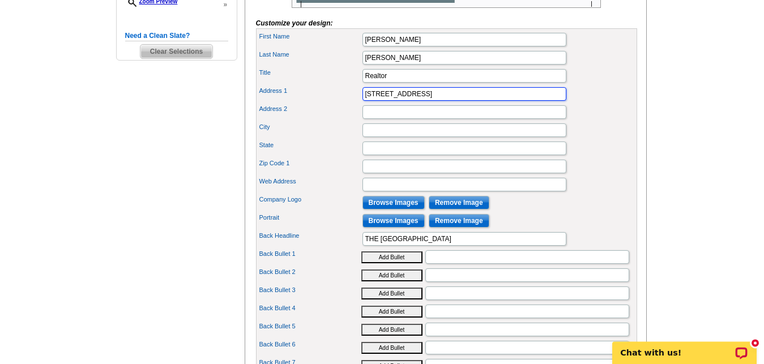
type input "[STREET_ADDRESS]"
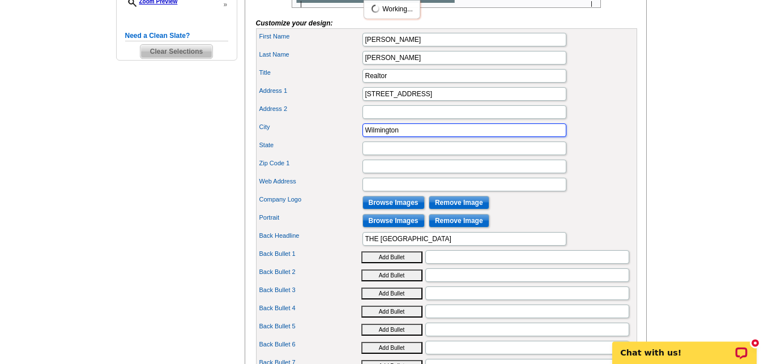
type input "Wilmington"
type input "DE"
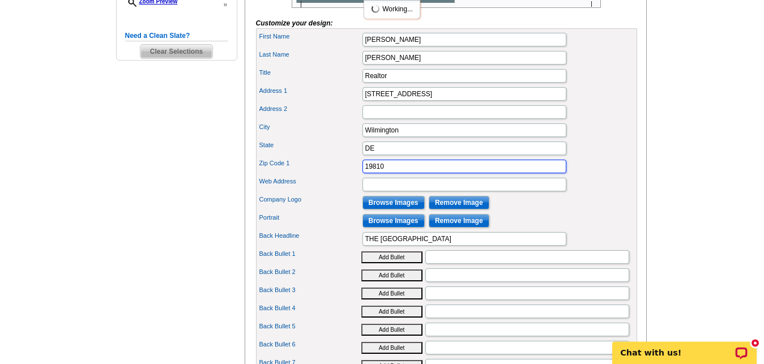
type input "19810"
click at [602, 139] on div "City [GEOGRAPHIC_DATA]" at bounding box center [446, 130] width 377 height 18
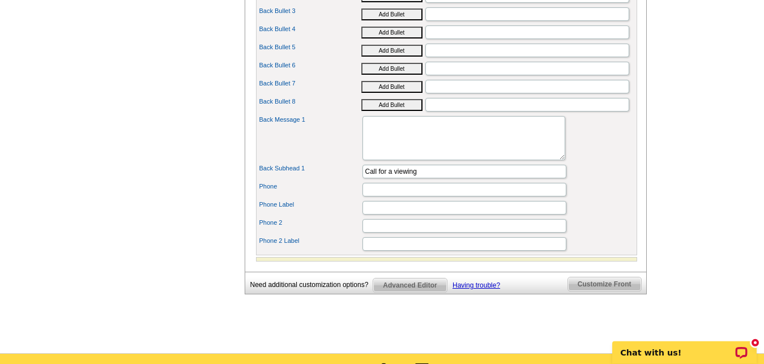
scroll to position [674, 0]
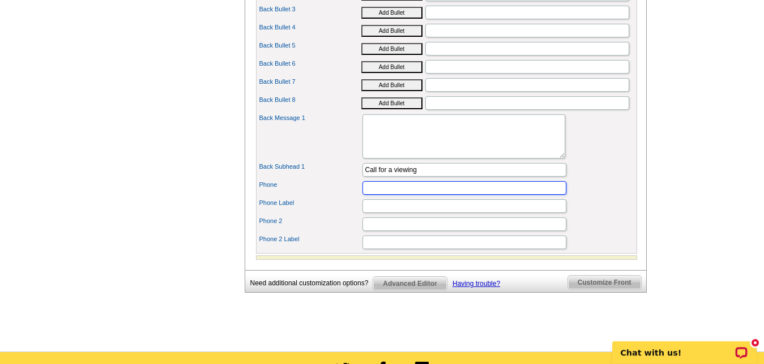
click at [409, 195] on input "Phone" at bounding box center [464, 188] width 204 height 14
type input "[PHONE_NUMBER]"
click at [443, 215] on div "Phone Label" at bounding box center [446, 206] width 377 height 18
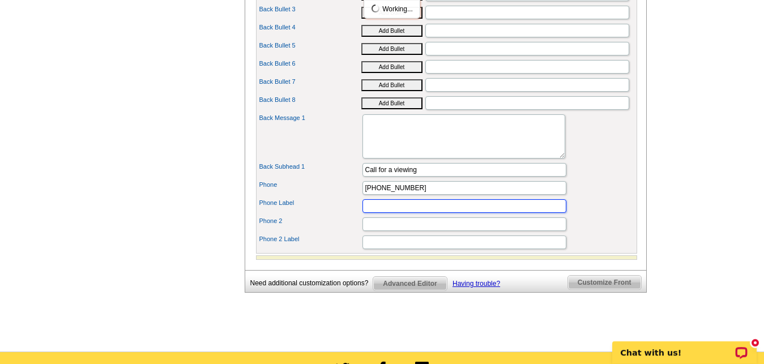
click at [412, 213] on input "Phone Label" at bounding box center [464, 206] width 204 height 14
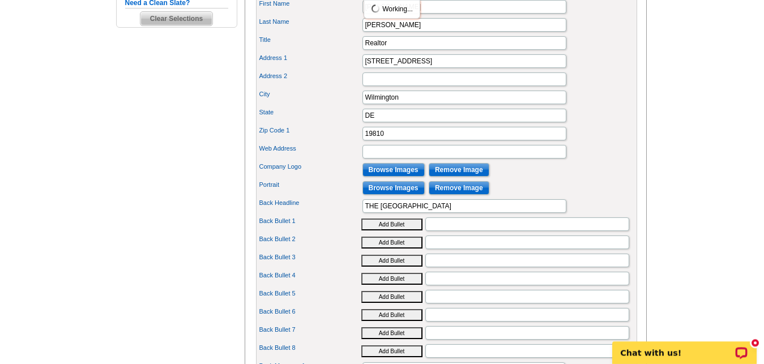
scroll to position [416, 0]
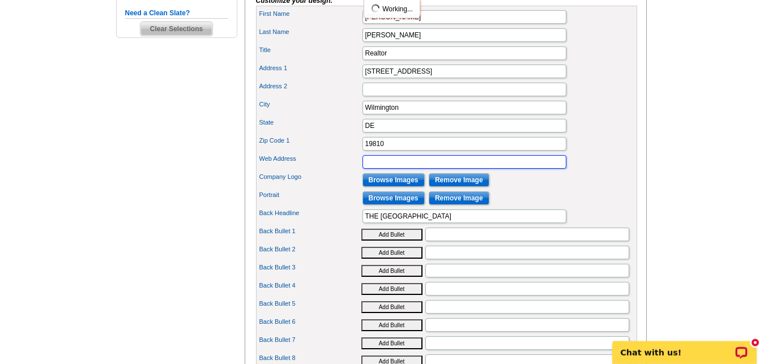
click at [407, 169] on input "Web Address" at bounding box center [464, 162] width 204 height 14
type input "[PHONE_NUMBER]"
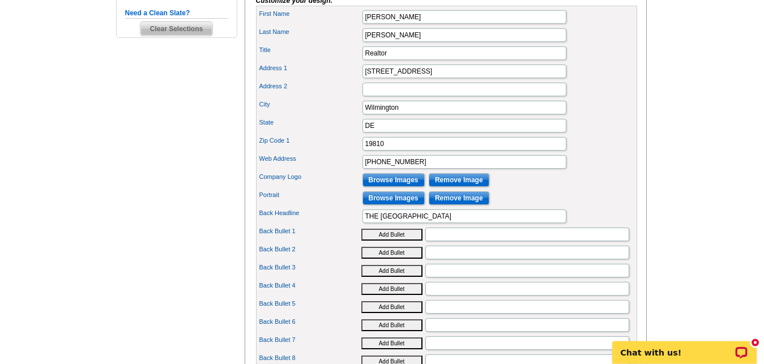
click at [608, 171] on div "Web Address [PHONE_NUMBER]" at bounding box center [446, 162] width 377 height 18
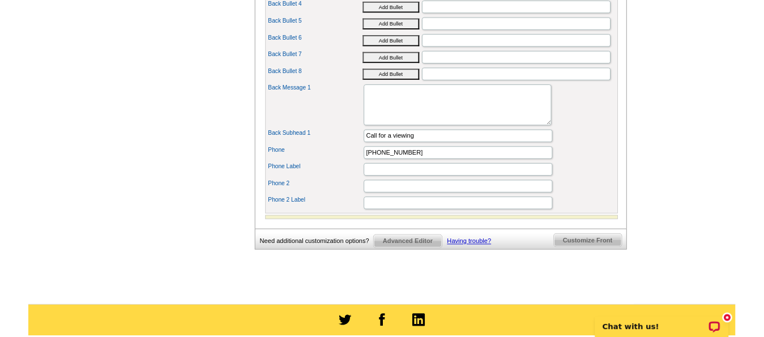
scroll to position [701, 0]
